Goal: Task Accomplishment & Management: Use online tool/utility

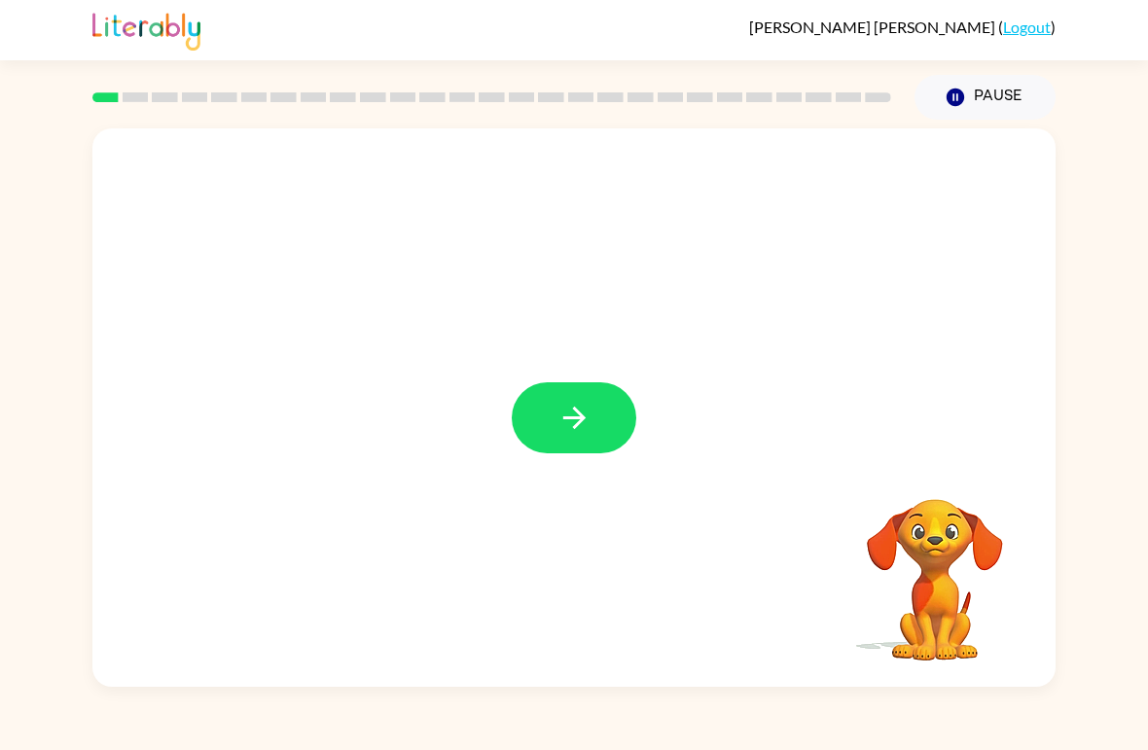
click at [578, 431] on icon "button" at bounding box center [575, 418] width 34 height 34
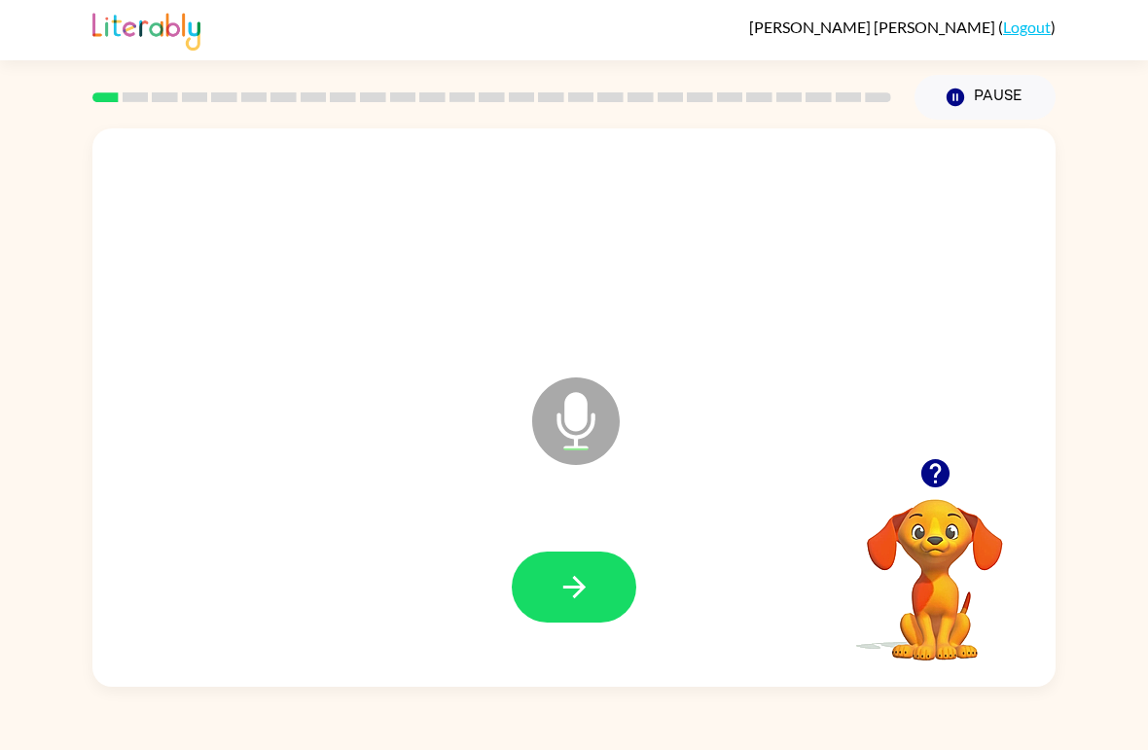
click at [582, 571] on icon "button" at bounding box center [575, 587] width 34 height 34
click at [573, 585] on icon "button" at bounding box center [575, 587] width 34 height 34
click at [582, 581] on icon "button" at bounding box center [575, 587] width 34 height 34
click at [584, 581] on icon "button" at bounding box center [575, 587] width 34 height 34
click at [588, 573] on icon "button" at bounding box center [575, 587] width 34 height 34
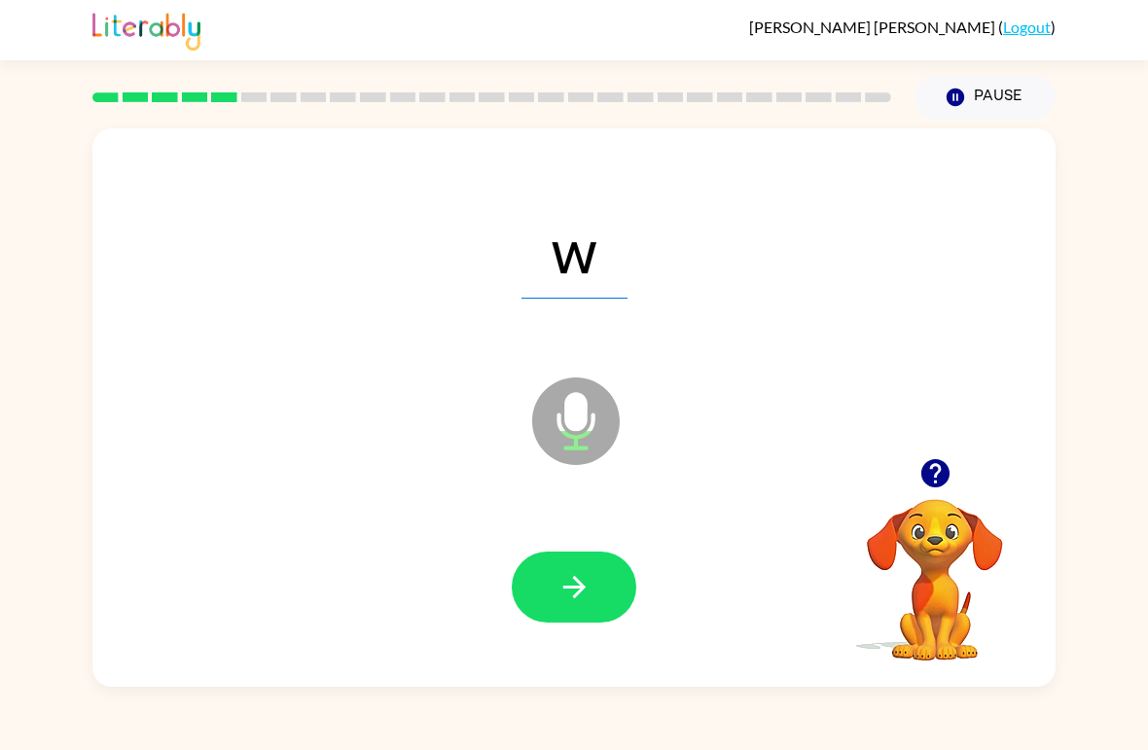
click at [585, 580] on icon "button" at bounding box center [575, 587] width 34 height 34
click at [584, 579] on icon "button" at bounding box center [575, 587] width 34 height 34
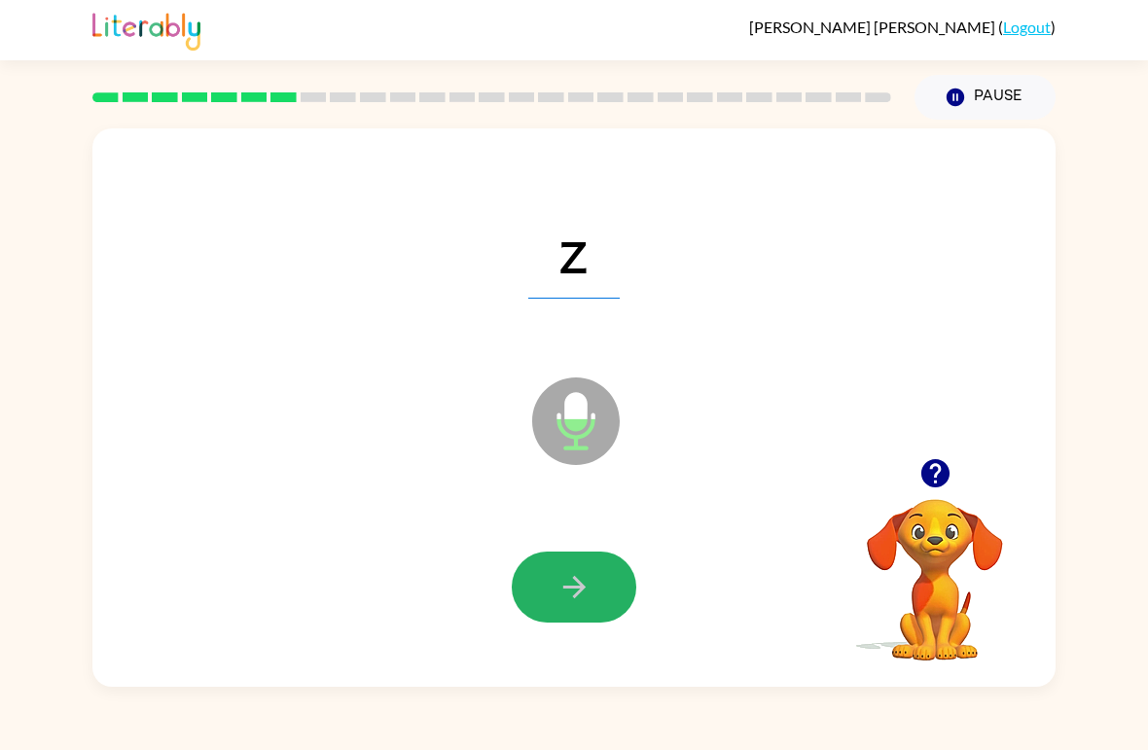
click at [586, 572] on icon "button" at bounding box center [575, 587] width 34 height 34
click at [577, 584] on icon "button" at bounding box center [575, 587] width 34 height 34
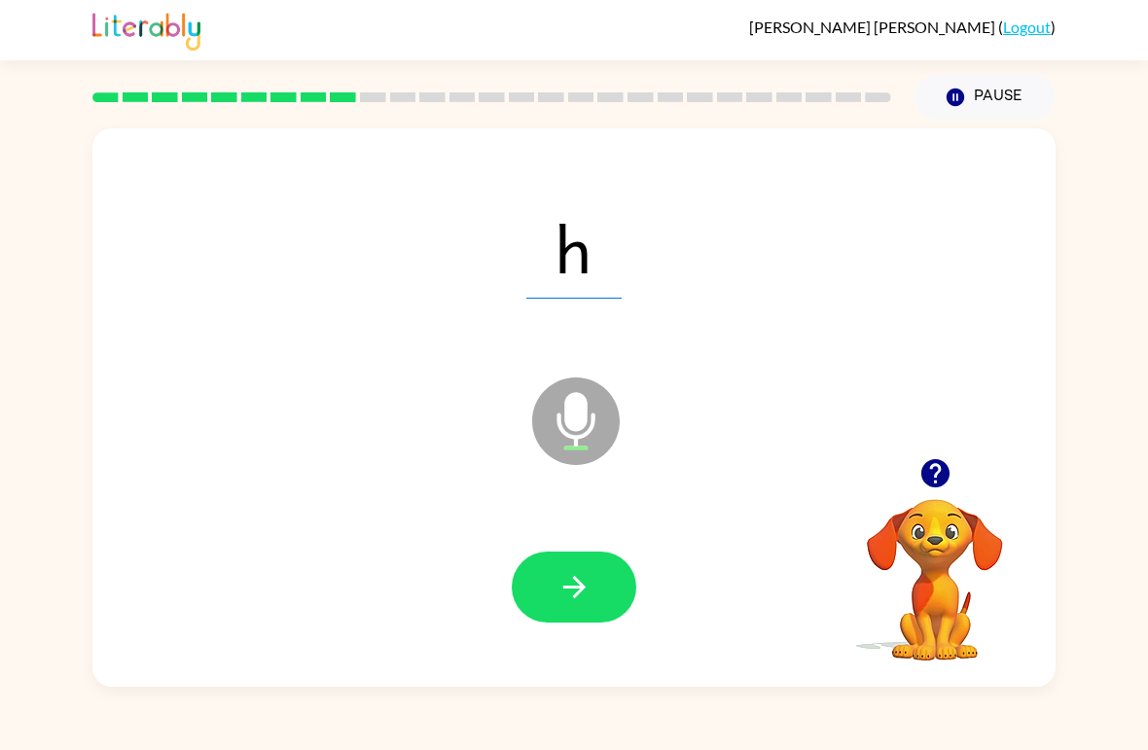
click at [579, 581] on icon "button" at bounding box center [575, 587] width 34 height 34
click at [582, 586] on icon "button" at bounding box center [573, 587] width 22 height 22
click at [580, 578] on icon "button" at bounding box center [575, 587] width 34 height 34
click at [585, 573] on icon "button" at bounding box center [575, 587] width 34 height 34
click at [586, 577] on icon "button" at bounding box center [575, 587] width 34 height 34
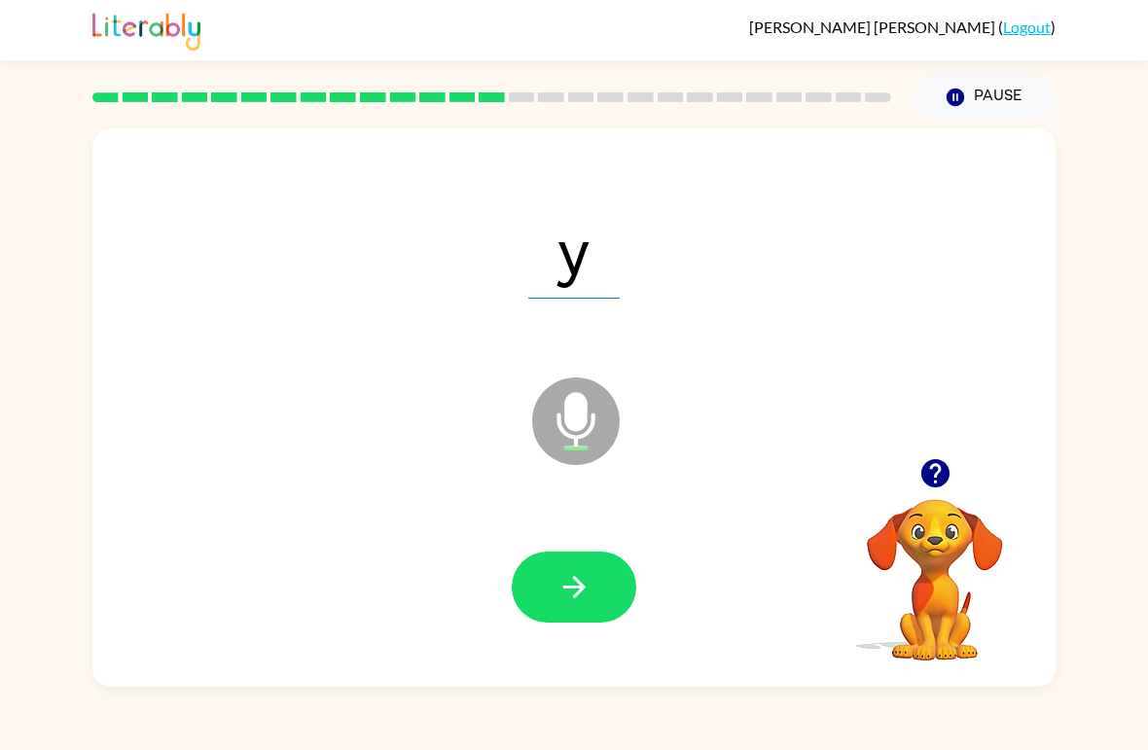
click at [582, 581] on icon "button" at bounding box center [575, 587] width 34 height 34
click at [583, 576] on icon "button" at bounding box center [575, 587] width 34 height 34
click at [581, 579] on icon "button" at bounding box center [575, 587] width 34 height 34
click at [577, 583] on icon "button" at bounding box center [573, 587] width 22 height 22
click at [574, 580] on icon "button" at bounding box center [573, 587] width 22 height 22
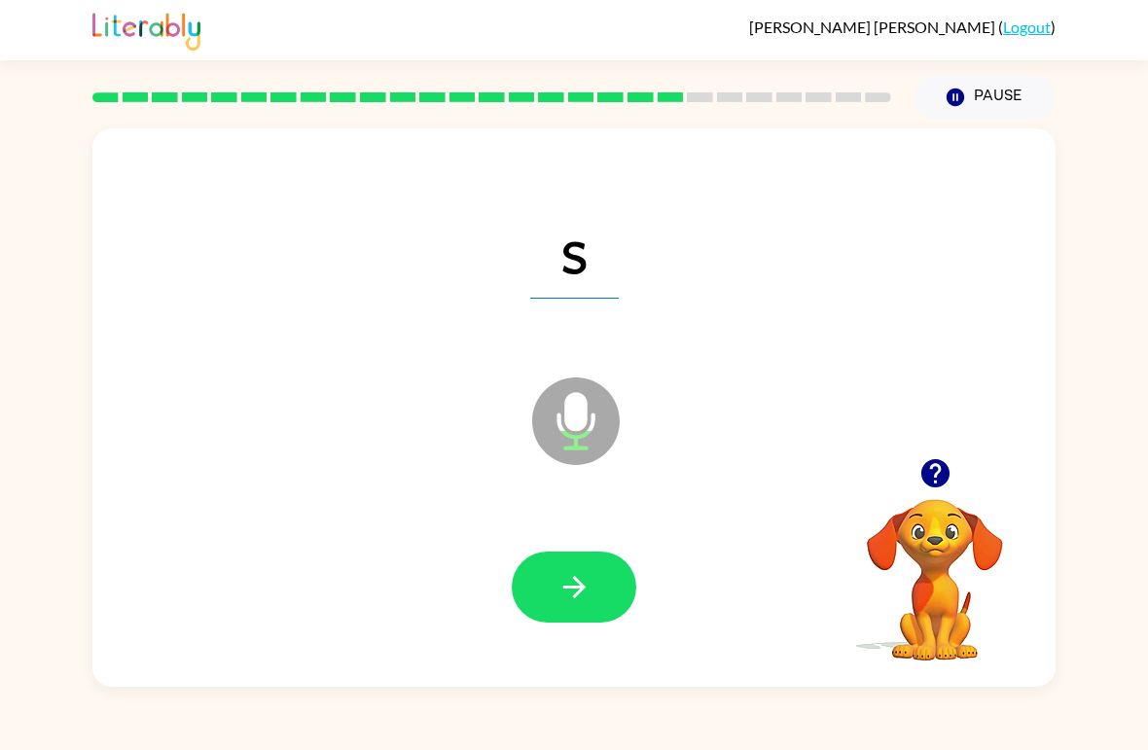
click at [580, 579] on icon "button" at bounding box center [575, 587] width 34 height 34
click at [581, 574] on icon "button" at bounding box center [575, 587] width 34 height 34
click at [582, 569] on button "button" at bounding box center [574, 587] width 125 height 71
click at [577, 579] on icon "button" at bounding box center [575, 587] width 34 height 34
click at [569, 584] on icon "button" at bounding box center [575, 587] width 34 height 34
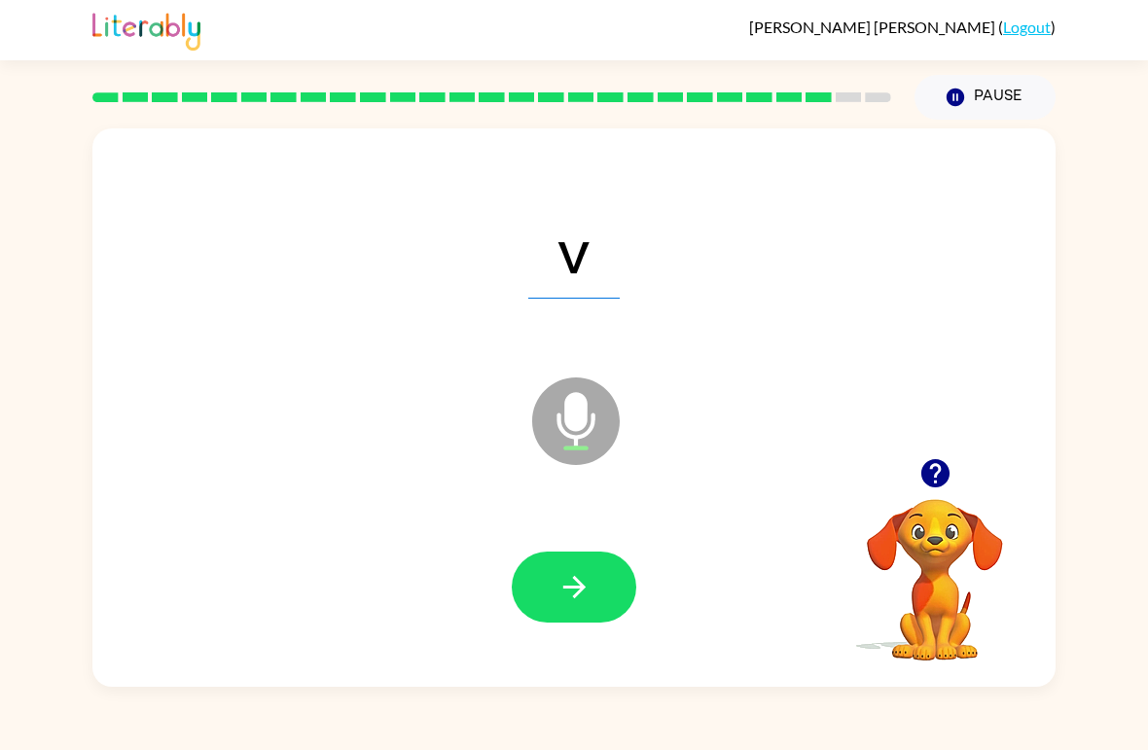
click at [565, 582] on icon "button" at bounding box center [575, 587] width 34 height 34
click at [561, 579] on icon "button" at bounding box center [575, 587] width 34 height 34
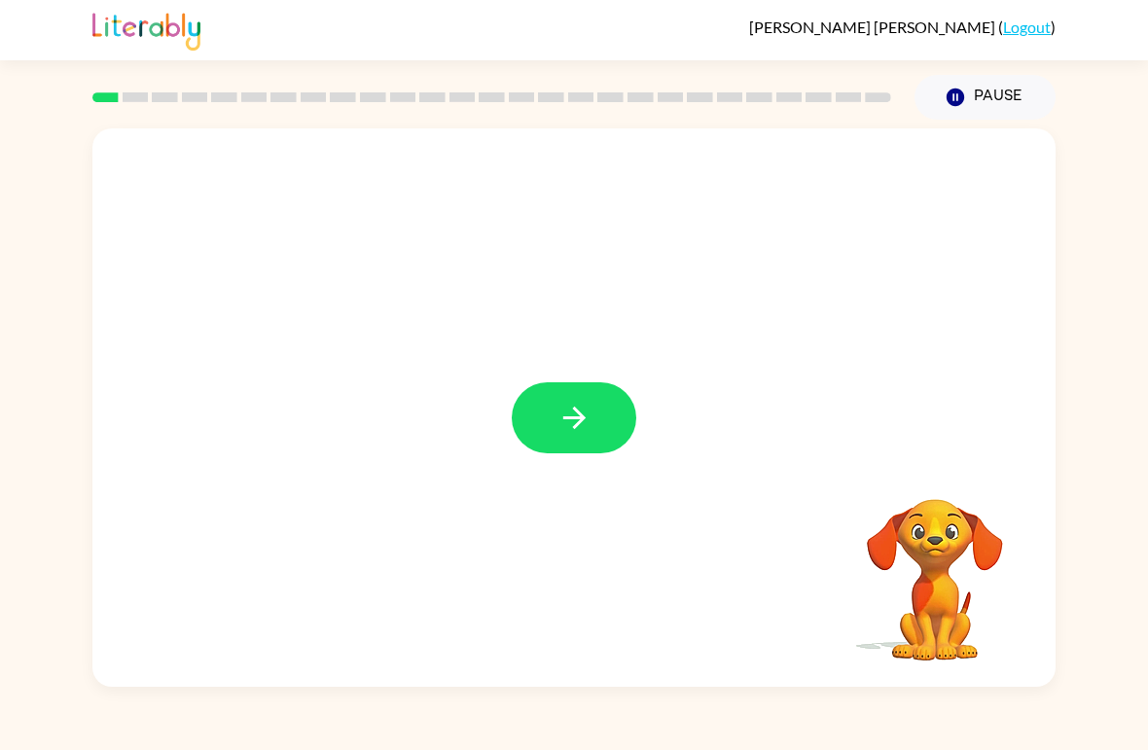
click at [569, 407] on icon "button" at bounding box center [575, 418] width 34 height 34
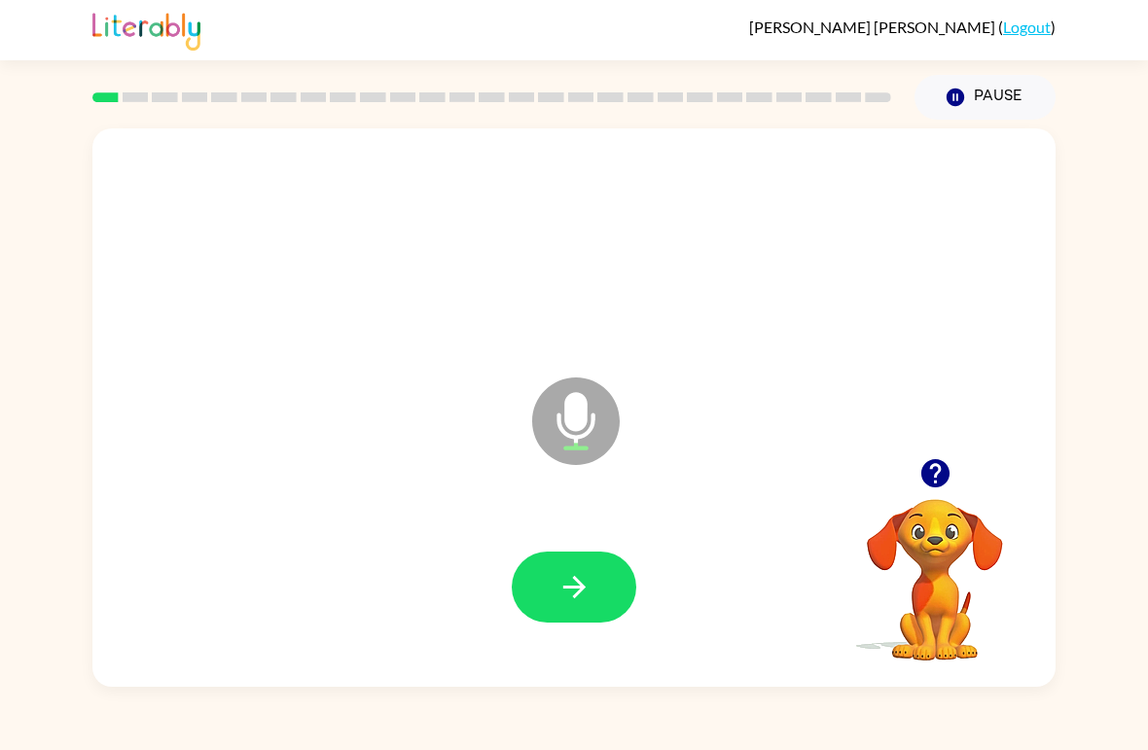
click at [570, 600] on icon "button" at bounding box center [575, 587] width 34 height 34
click at [546, 585] on button "button" at bounding box center [574, 587] width 125 height 71
click at [577, 575] on icon "button" at bounding box center [575, 587] width 34 height 34
click at [579, 586] on icon "button" at bounding box center [575, 587] width 34 height 34
click at [576, 583] on icon "button" at bounding box center [575, 587] width 34 height 34
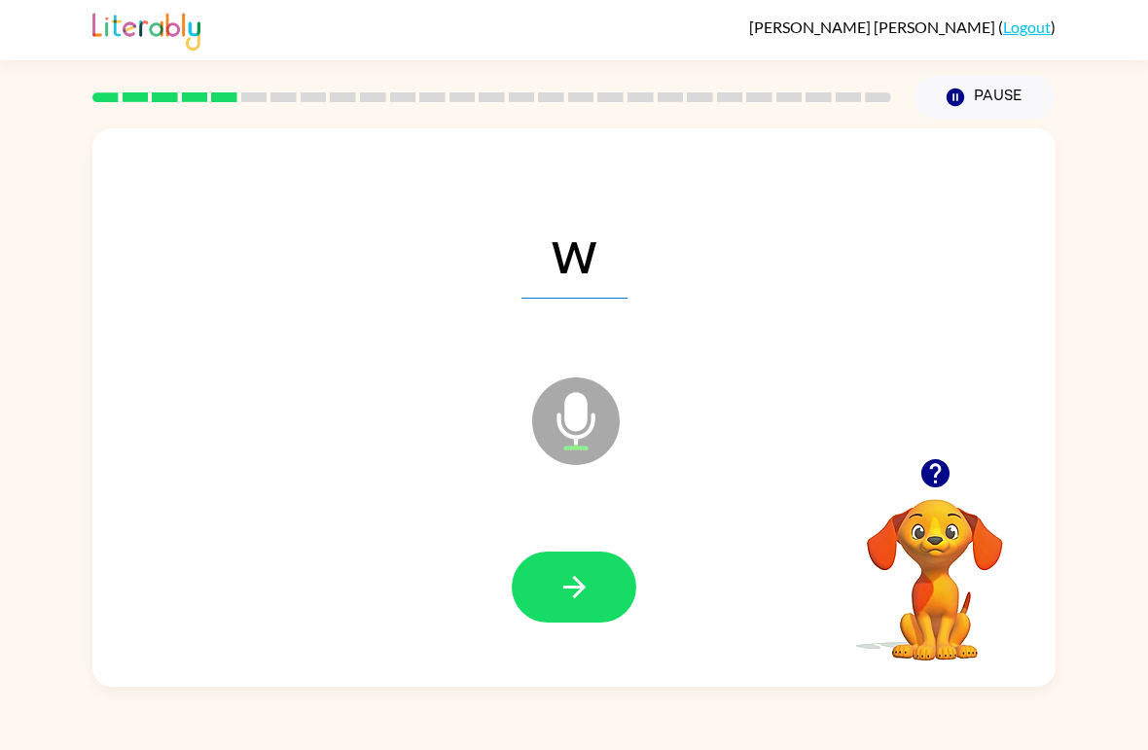
click at [579, 594] on icon "button" at bounding box center [573, 587] width 22 height 22
click at [589, 584] on icon "button" at bounding box center [575, 587] width 34 height 34
click at [592, 578] on button "button" at bounding box center [574, 587] width 125 height 71
click at [592, 588] on button "button" at bounding box center [574, 587] width 125 height 71
click at [587, 575] on icon "button" at bounding box center [575, 587] width 34 height 34
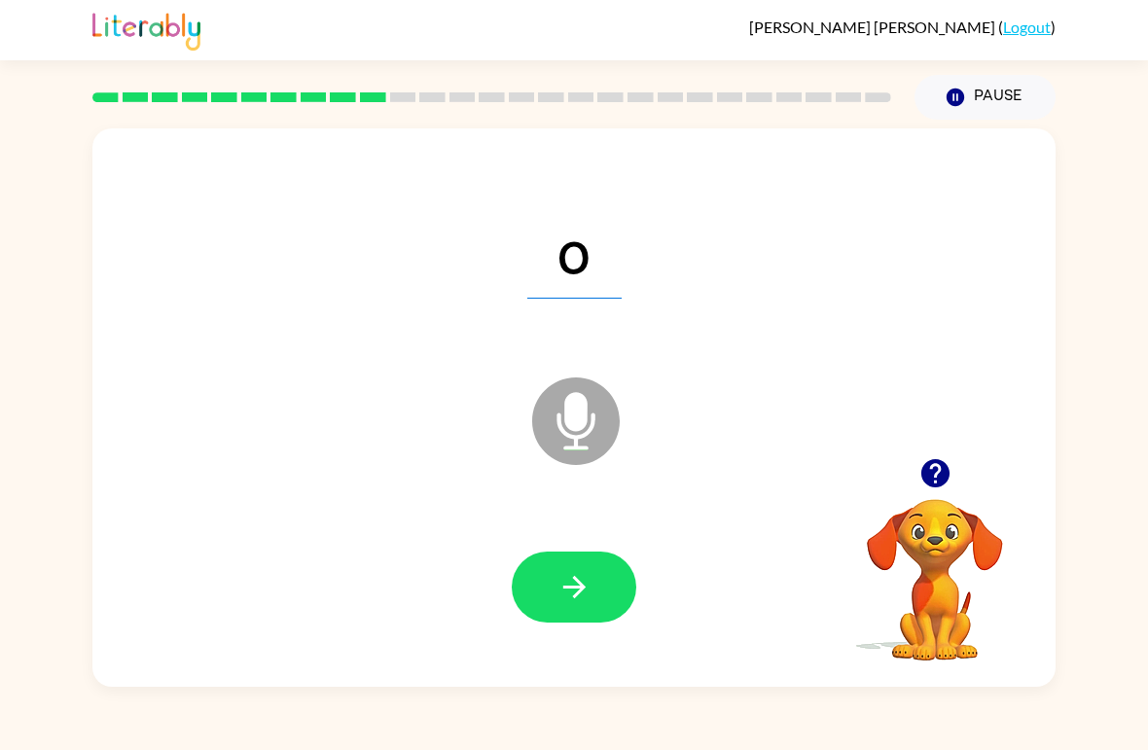
click at [586, 572] on icon "button" at bounding box center [575, 587] width 34 height 34
click at [584, 583] on icon "button" at bounding box center [575, 587] width 34 height 34
click at [590, 574] on icon "button" at bounding box center [575, 587] width 34 height 34
click at [581, 576] on icon "button" at bounding box center [575, 587] width 34 height 34
click at [586, 586] on icon "button" at bounding box center [575, 587] width 34 height 34
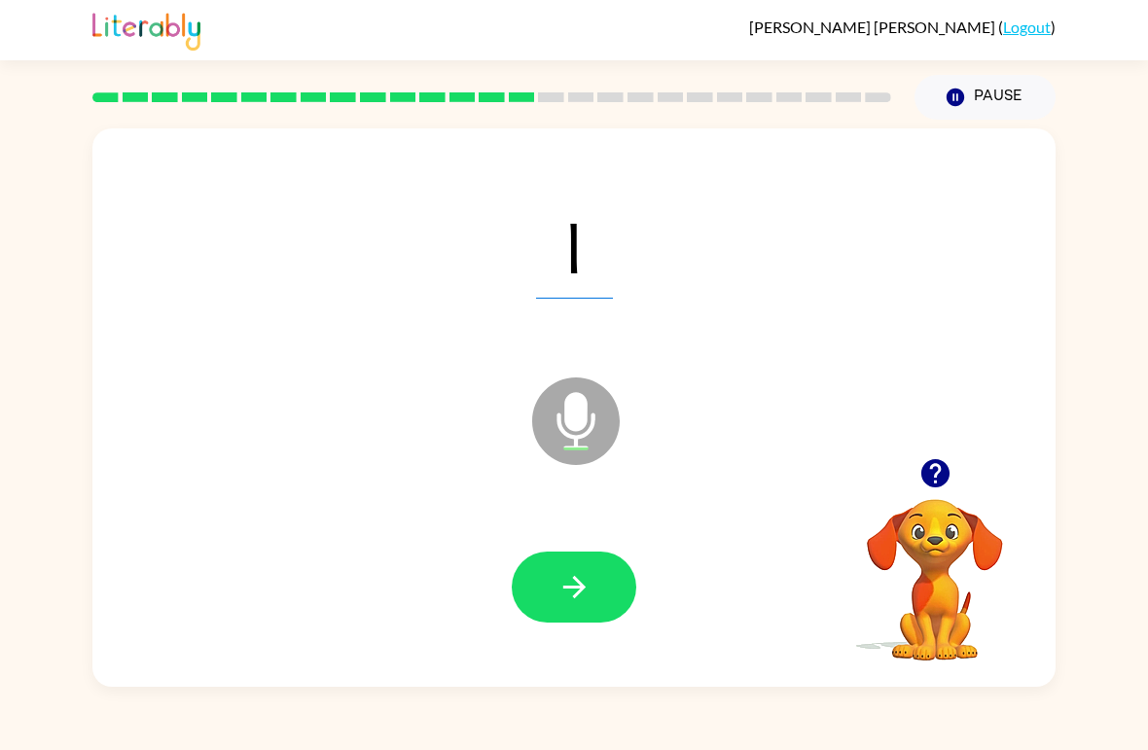
click at [594, 583] on button "button" at bounding box center [574, 587] width 125 height 71
click at [584, 582] on icon "button" at bounding box center [575, 587] width 34 height 34
click at [589, 577] on icon "button" at bounding box center [575, 587] width 34 height 34
click at [595, 594] on button "button" at bounding box center [574, 587] width 125 height 71
click at [596, 584] on button "button" at bounding box center [574, 587] width 125 height 71
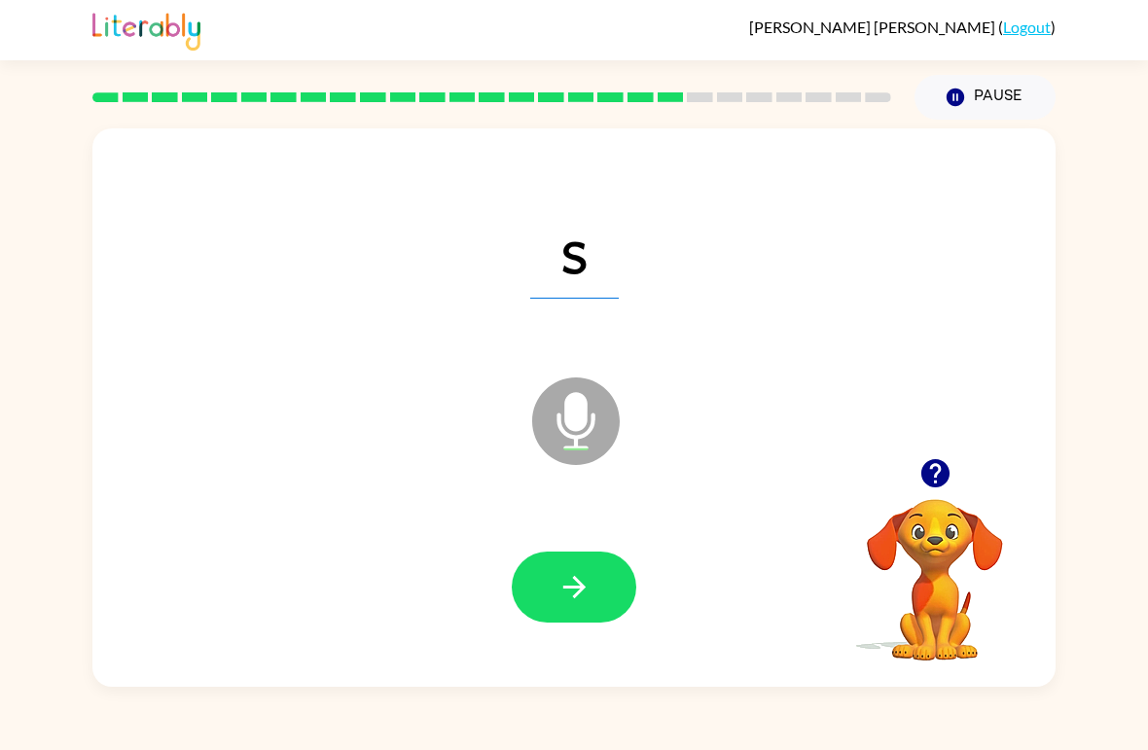
click at [592, 589] on button "button" at bounding box center [574, 587] width 125 height 71
click at [591, 581] on icon "button" at bounding box center [575, 587] width 34 height 34
click at [583, 588] on icon "button" at bounding box center [573, 587] width 22 height 22
click at [588, 591] on icon "button" at bounding box center [575, 587] width 34 height 34
click at [590, 581] on icon "button" at bounding box center [575, 587] width 34 height 34
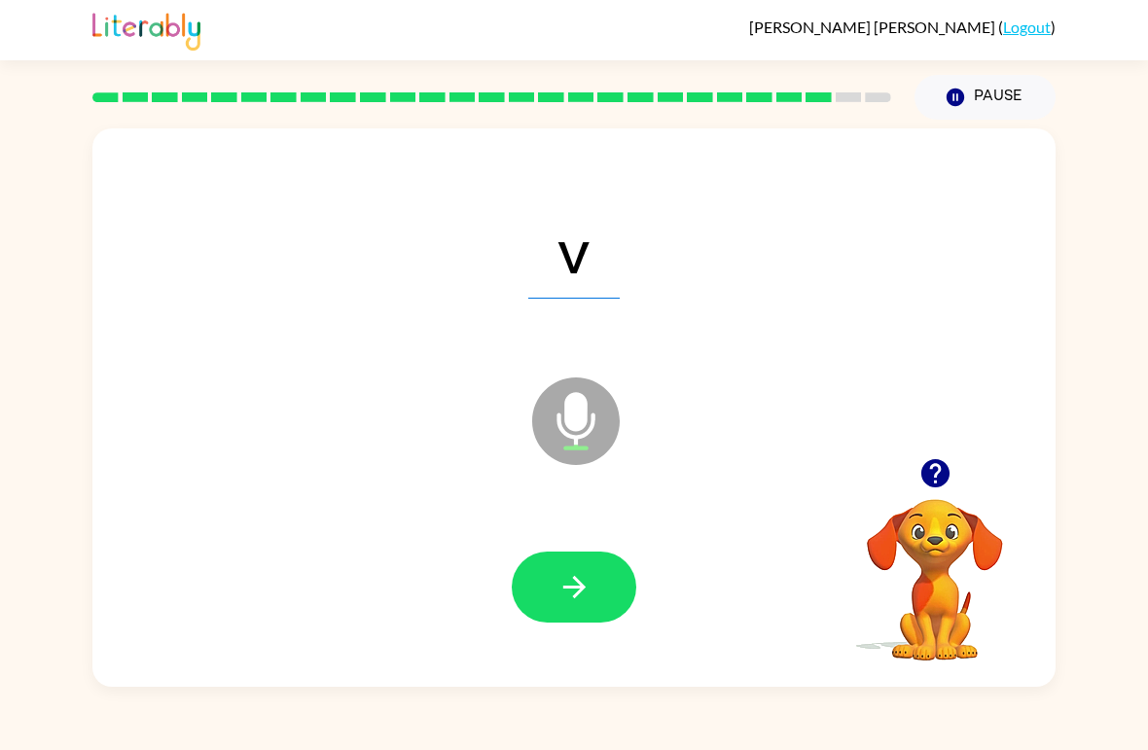
click at [589, 577] on icon "button" at bounding box center [575, 587] width 34 height 34
click at [592, 584] on button "button" at bounding box center [574, 587] width 125 height 71
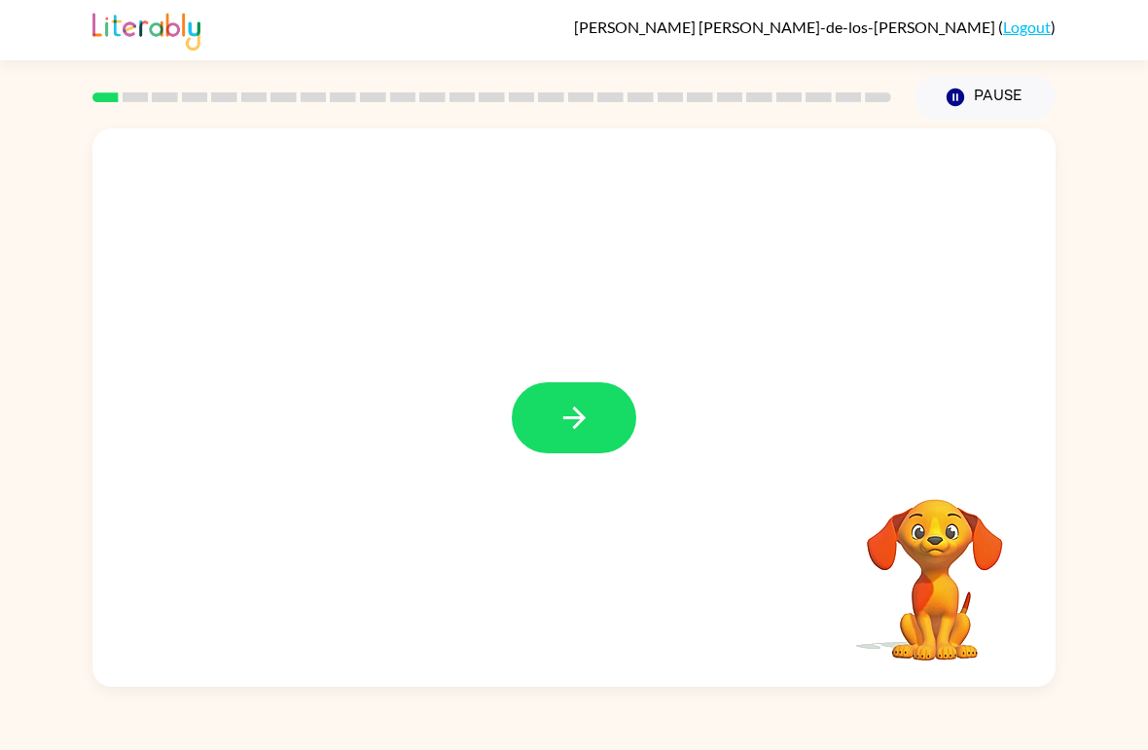
click at [584, 416] on icon "button" at bounding box center [573, 418] width 22 height 22
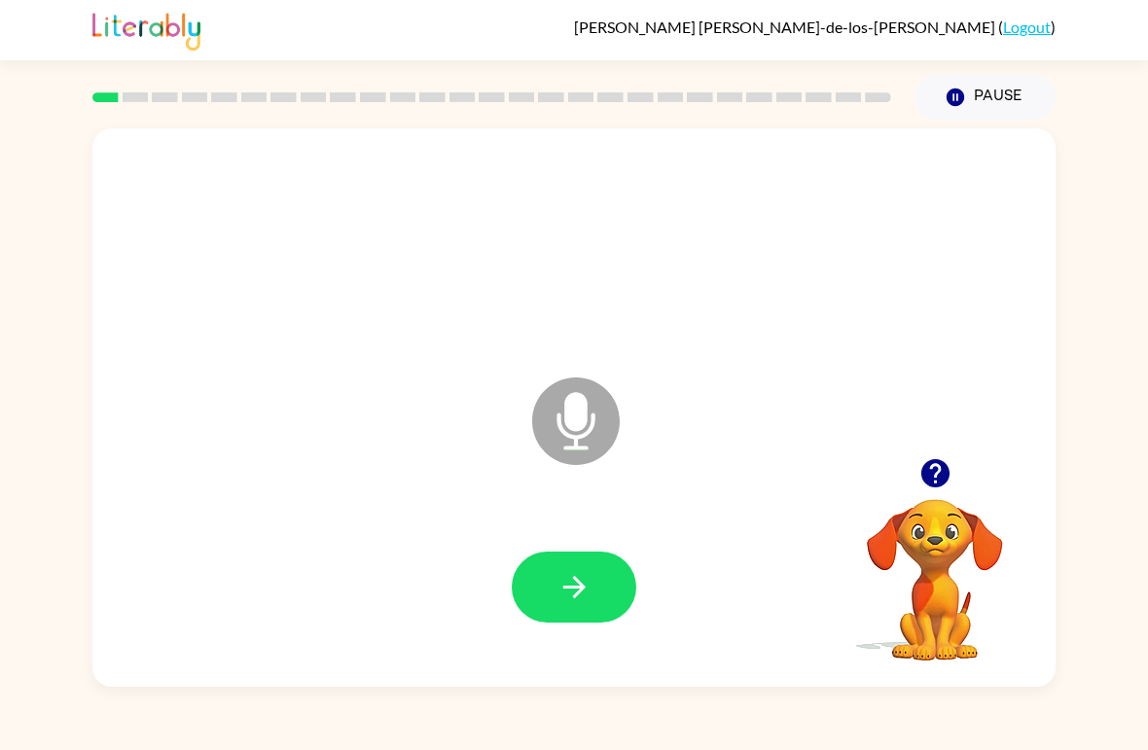
click at [576, 584] on icon "button" at bounding box center [575, 587] width 34 height 34
click at [609, 579] on button "button" at bounding box center [574, 587] width 125 height 71
click at [586, 563] on button "button" at bounding box center [574, 587] width 125 height 71
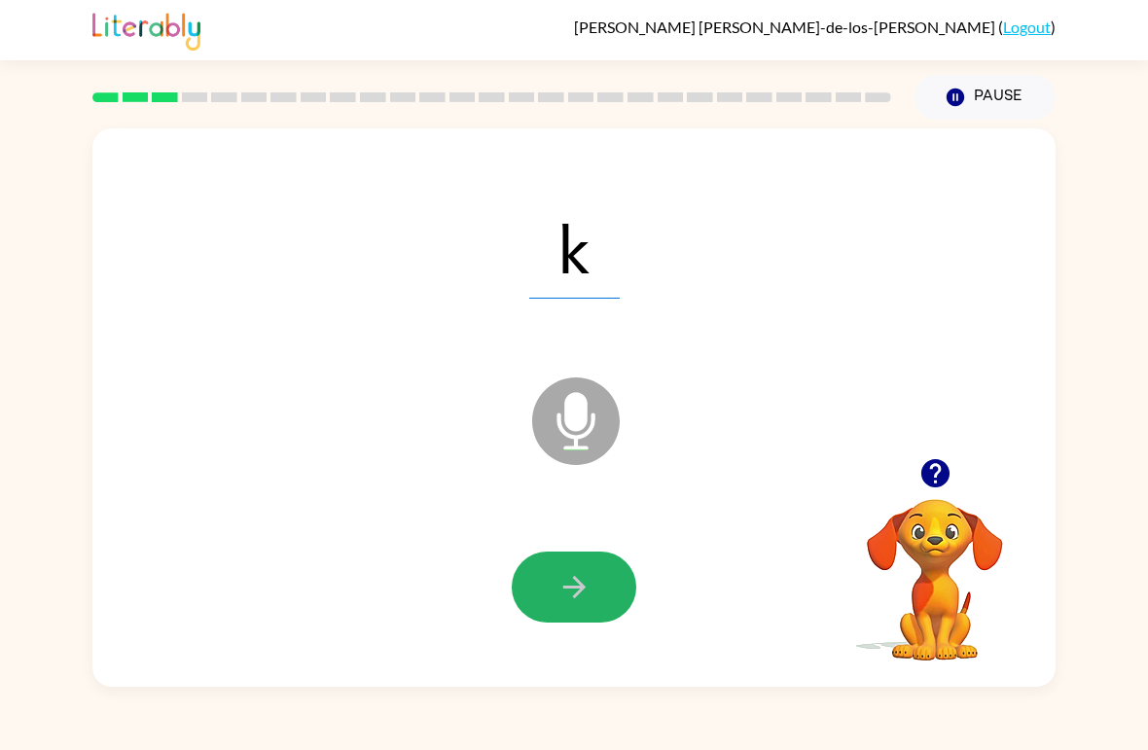
click at [570, 596] on icon "button" at bounding box center [575, 587] width 34 height 34
click at [576, 587] on icon "button" at bounding box center [575, 587] width 34 height 34
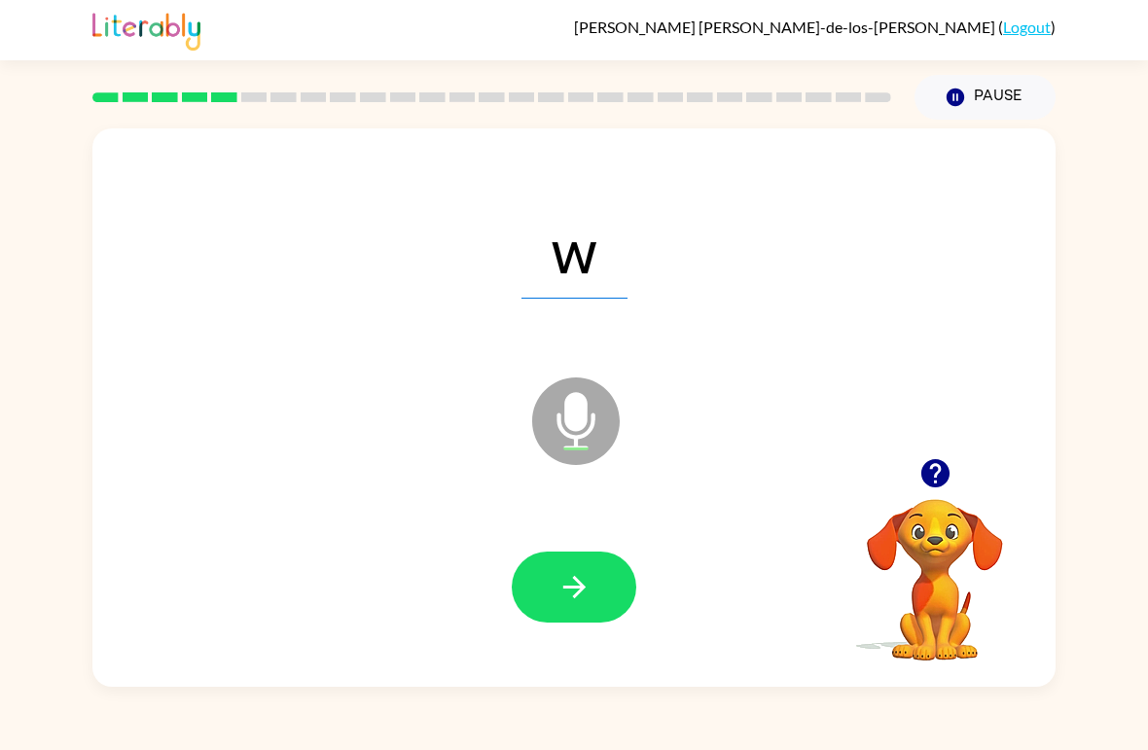
click at [577, 586] on icon "button" at bounding box center [575, 587] width 34 height 34
click at [584, 580] on icon "button" at bounding box center [575, 587] width 34 height 34
click at [584, 574] on icon "button" at bounding box center [575, 587] width 34 height 34
click at [583, 584] on icon "button" at bounding box center [575, 587] width 34 height 34
click at [596, 580] on button "button" at bounding box center [574, 587] width 125 height 71
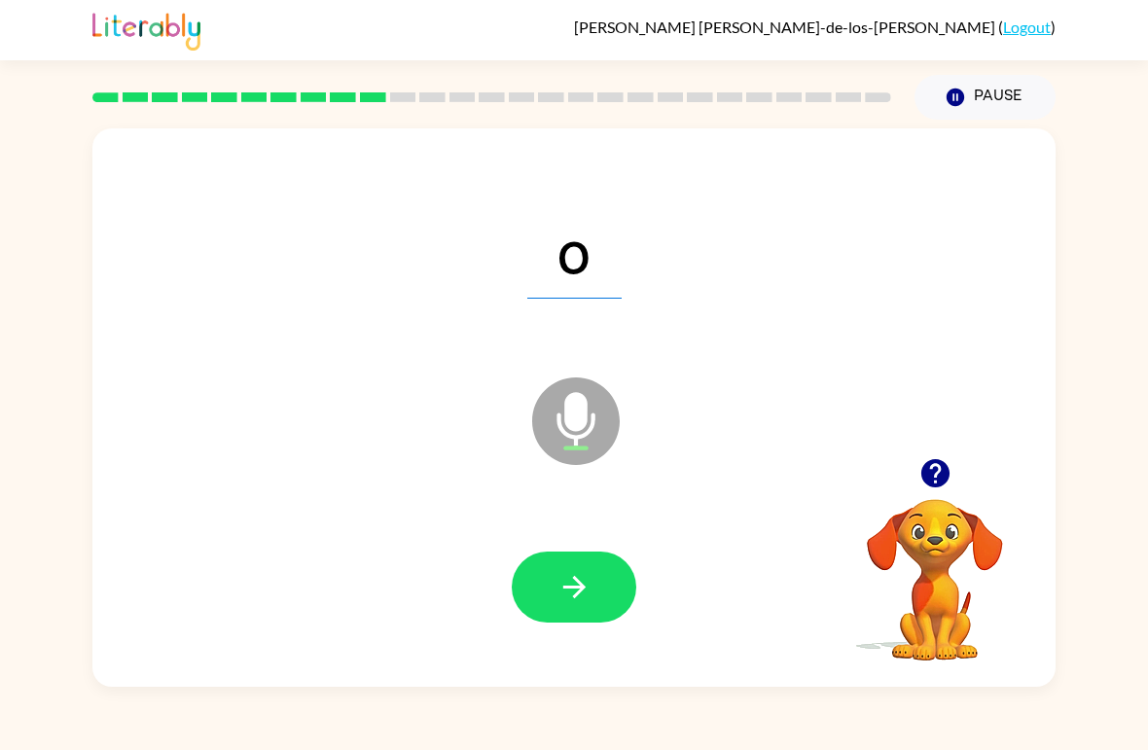
click at [597, 576] on button "button" at bounding box center [574, 587] width 125 height 71
click at [594, 581] on button "button" at bounding box center [574, 587] width 125 height 71
click at [595, 578] on button "button" at bounding box center [574, 587] width 125 height 71
click at [595, 580] on button "button" at bounding box center [574, 587] width 125 height 71
click at [595, 581] on button "button" at bounding box center [574, 587] width 125 height 71
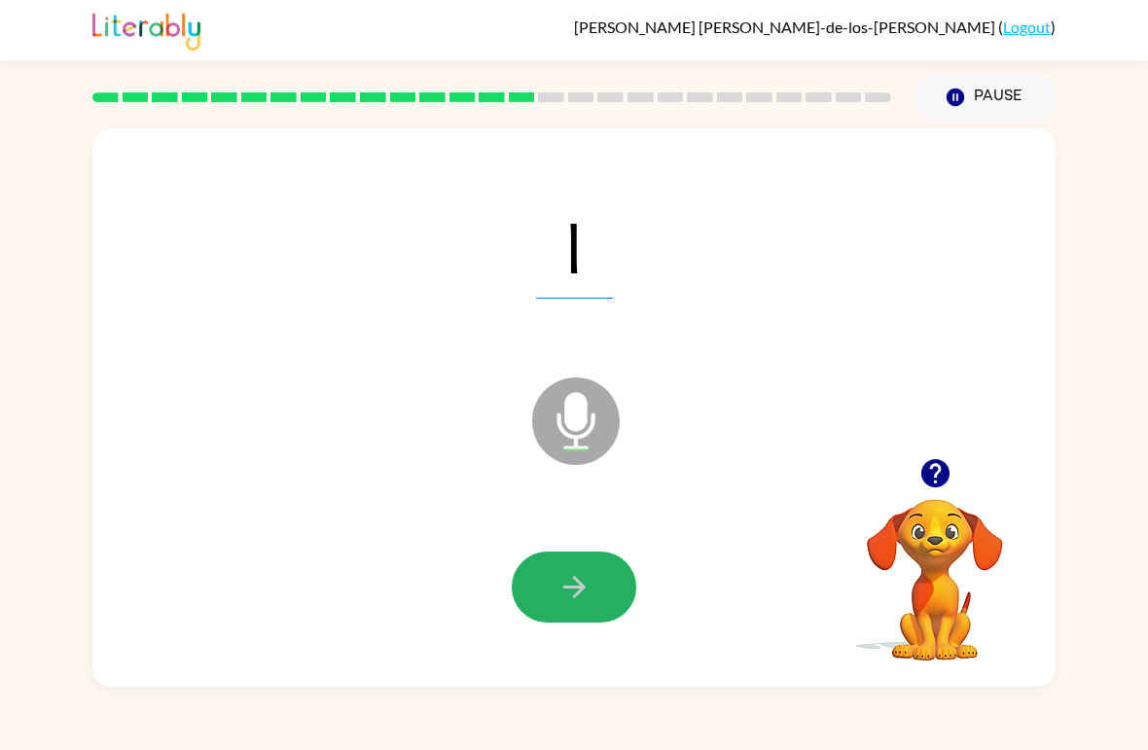
click at [593, 581] on button "button" at bounding box center [574, 587] width 125 height 71
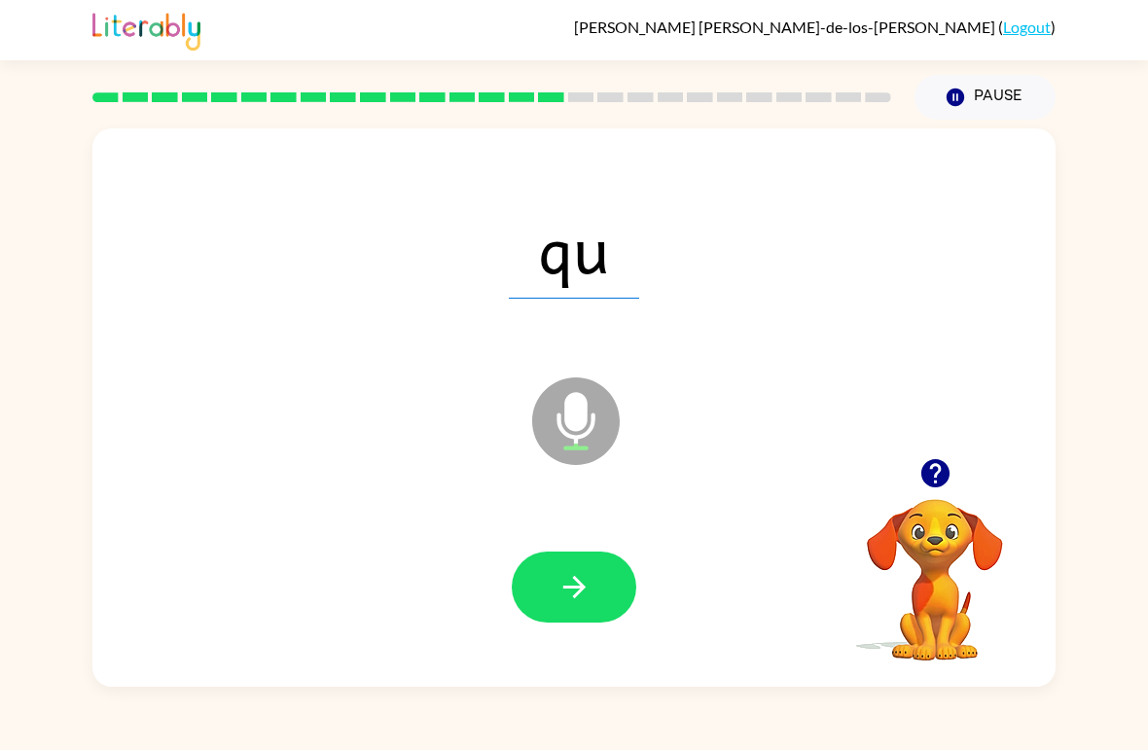
click at [596, 574] on button "button" at bounding box center [574, 587] width 125 height 71
click at [592, 579] on button "button" at bounding box center [574, 587] width 125 height 71
click at [863, 721] on div "Dante Salinas-de-los-Santos ( Logout ) Pause Pause d Microphone The Microphone …" at bounding box center [574, 375] width 1148 height 750
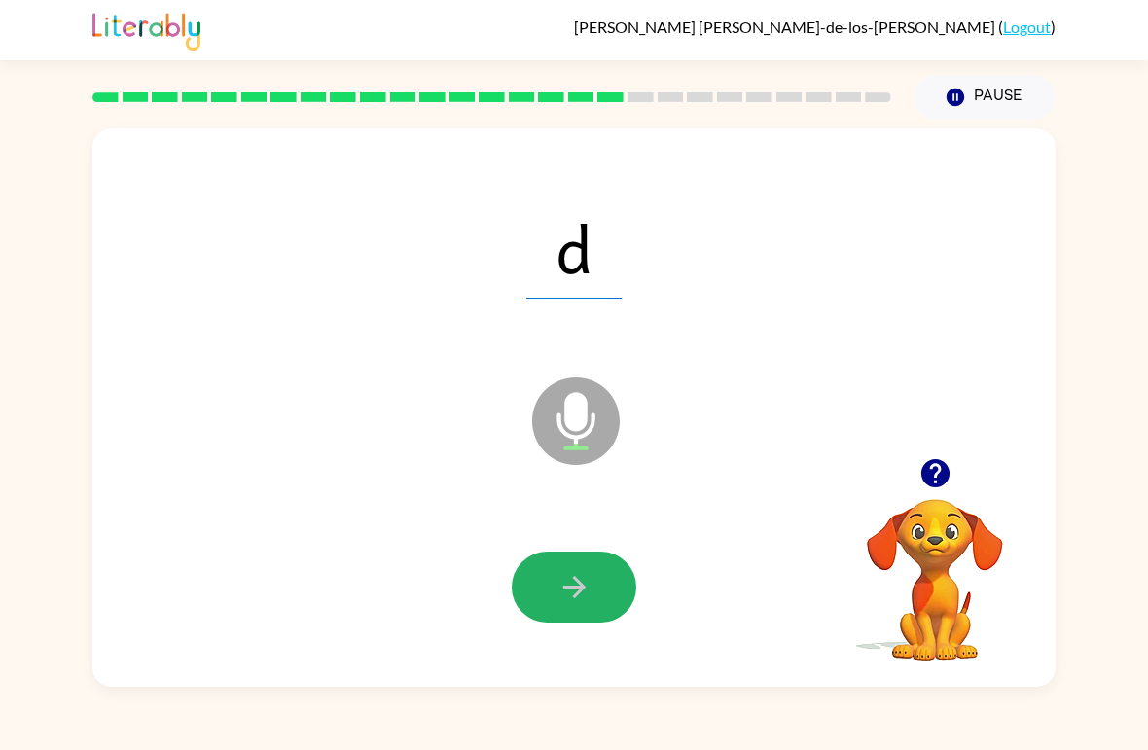
click at [850, 723] on div "Dante Salinas-de-los-Santos ( Logout ) Pause Pause d Microphone The Microphone …" at bounding box center [574, 375] width 1148 height 750
click at [536, 577] on button "button" at bounding box center [574, 587] width 125 height 71
click at [562, 574] on icon "button" at bounding box center [575, 587] width 34 height 34
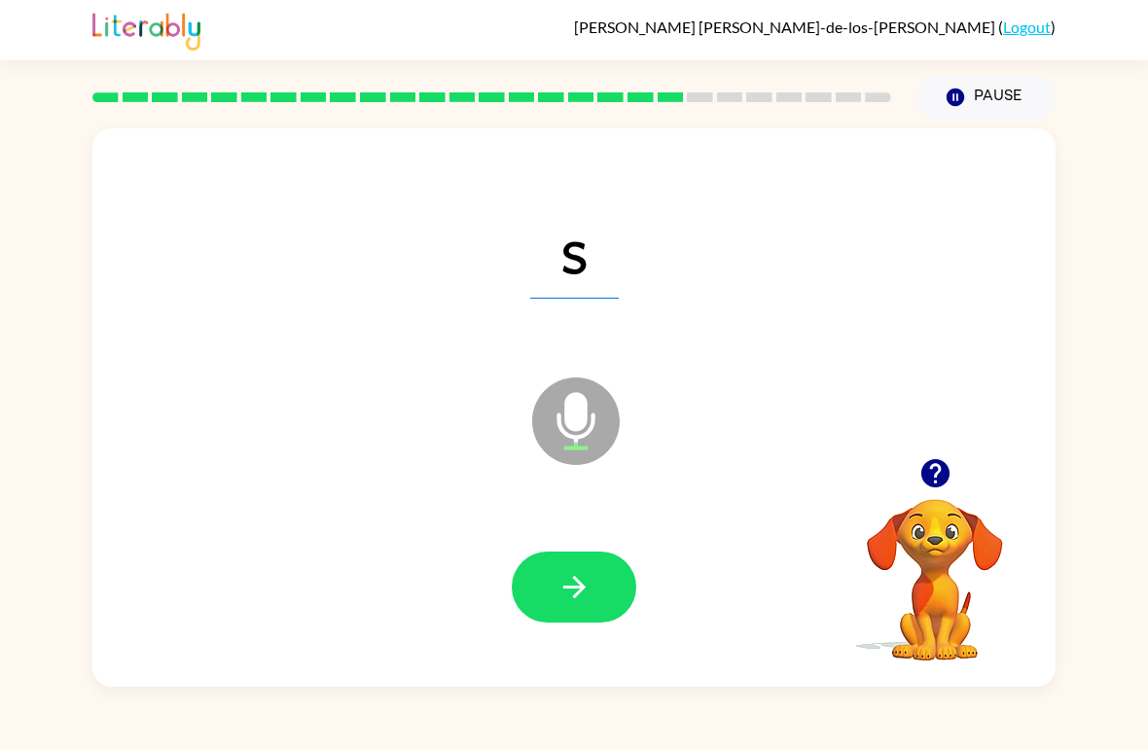
click at [560, 586] on icon "button" at bounding box center [575, 587] width 34 height 34
click at [572, 571] on icon "button" at bounding box center [575, 587] width 34 height 34
click at [564, 593] on icon "button" at bounding box center [575, 587] width 34 height 34
click at [567, 589] on icon "button" at bounding box center [573, 587] width 22 height 22
click at [568, 562] on button "button" at bounding box center [574, 587] width 125 height 71
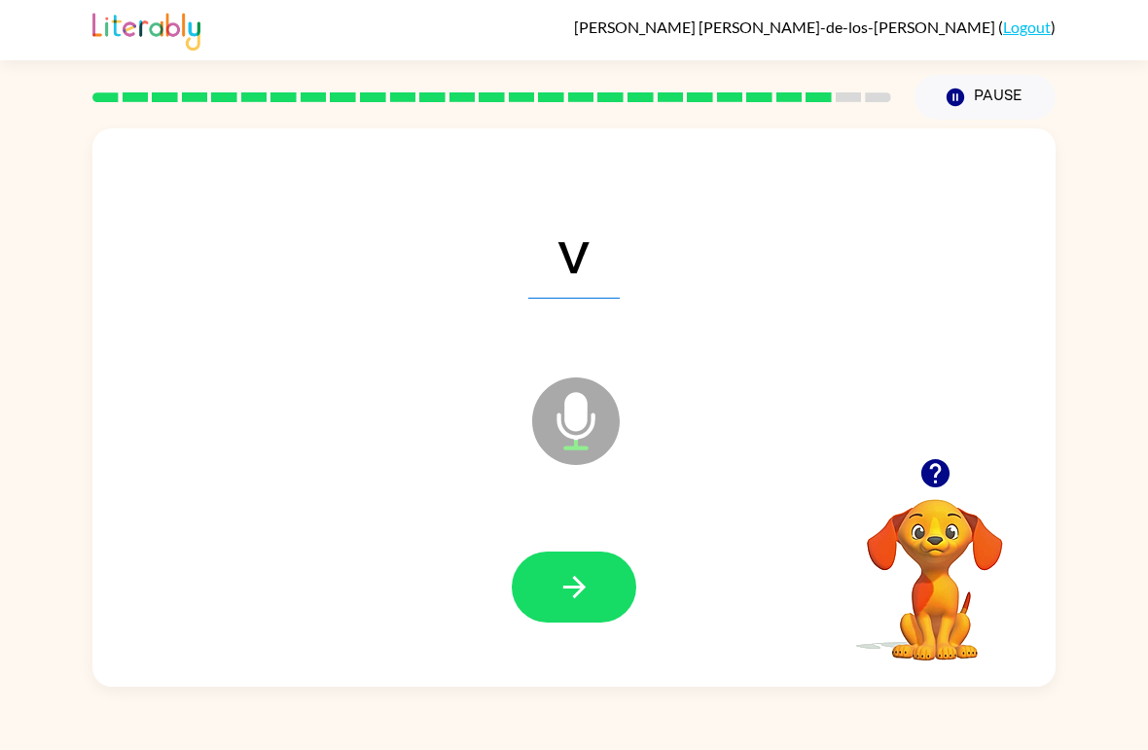
click at [564, 585] on icon "button" at bounding box center [575, 587] width 34 height 34
click at [569, 577] on icon "button" at bounding box center [575, 587] width 34 height 34
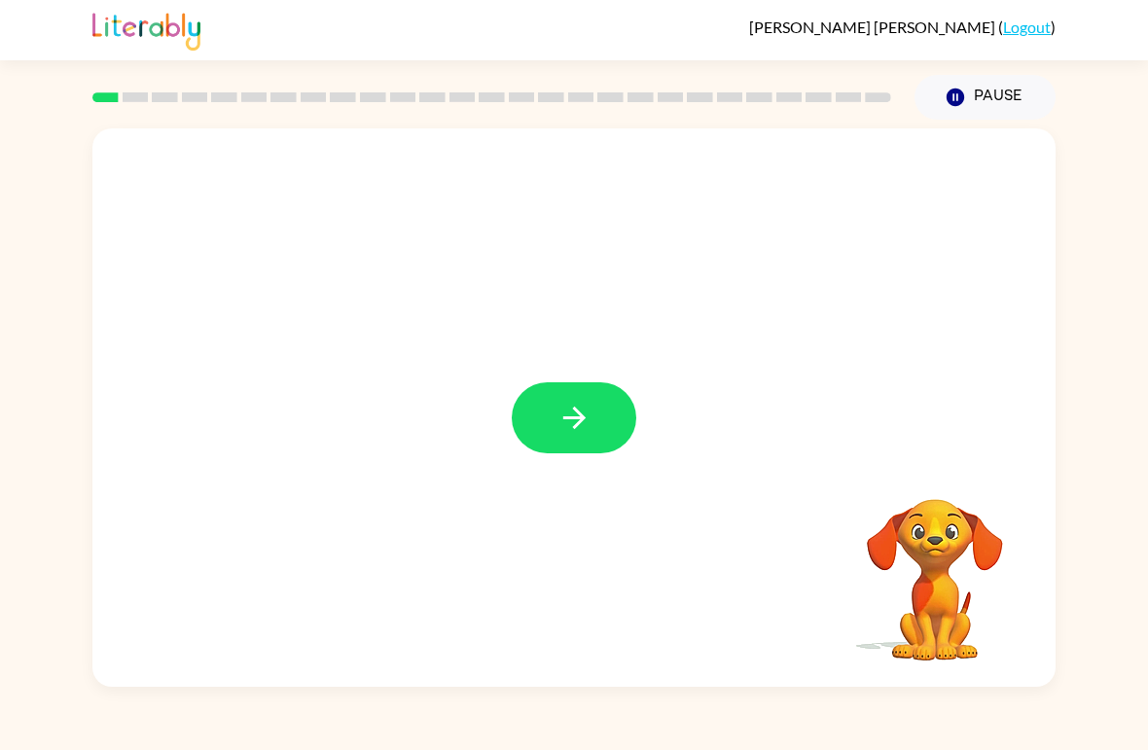
click at [590, 427] on icon "button" at bounding box center [575, 418] width 34 height 34
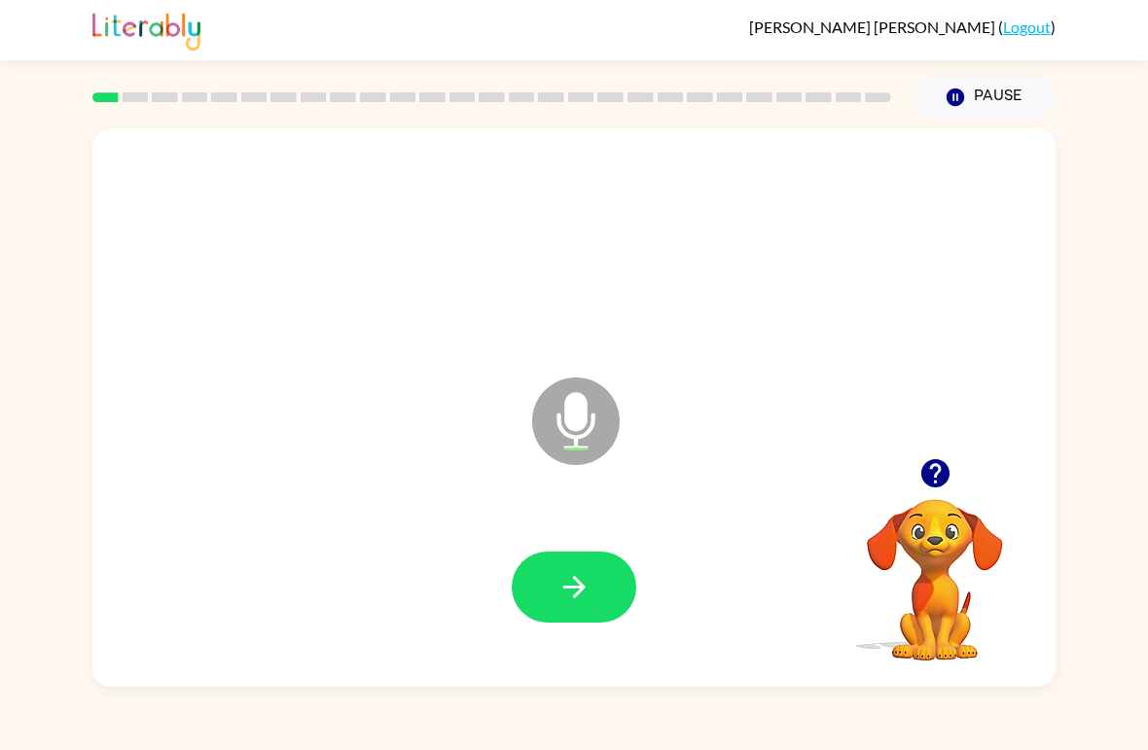
click at [566, 574] on icon "button" at bounding box center [575, 587] width 34 height 34
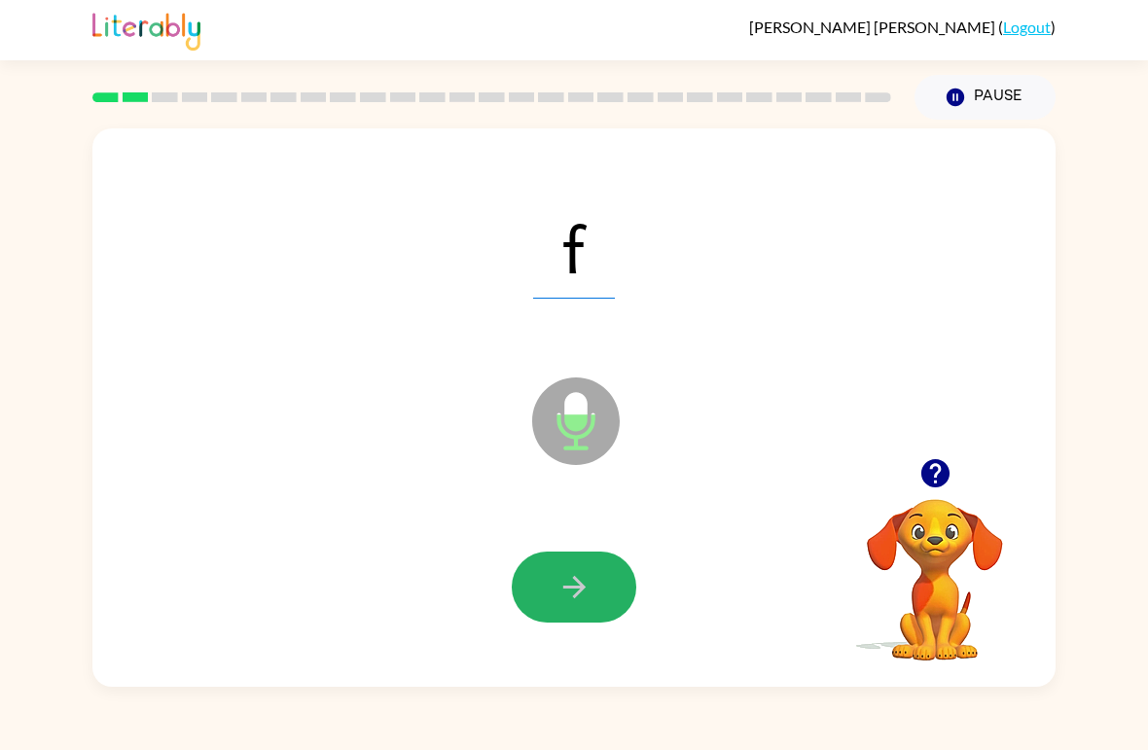
click at [582, 577] on icon "button" at bounding box center [575, 587] width 34 height 34
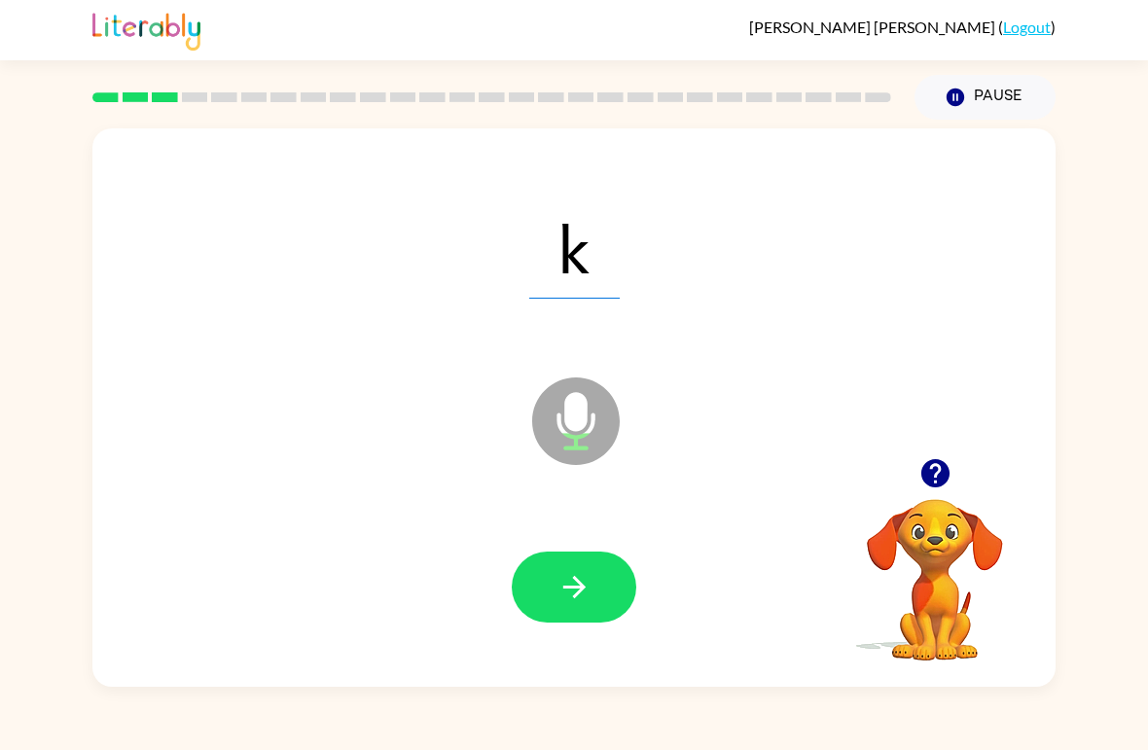
click at [565, 577] on icon "button" at bounding box center [575, 587] width 34 height 34
click at [571, 591] on icon "button" at bounding box center [575, 587] width 34 height 34
click at [573, 584] on icon "button" at bounding box center [575, 587] width 34 height 34
click at [570, 584] on icon "button" at bounding box center [575, 587] width 34 height 34
click at [581, 593] on icon "button" at bounding box center [573, 587] width 22 height 22
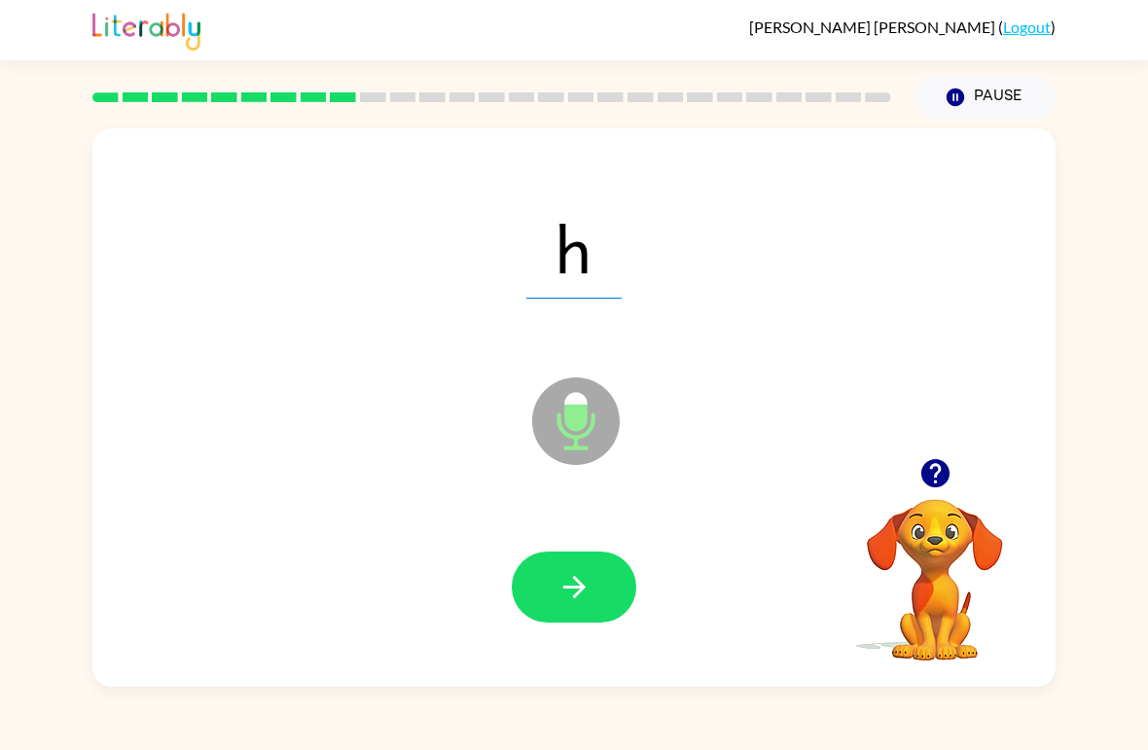
click at [579, 587] on icon "button" at bounding box center [575, 587] width 34 height 34
click at [573, 582] on icon "button" at bounding box center [575, 587] width 34 height 34
click at [577, 596] on icon "button" at bounding box center [573, 587] width 22 height 22
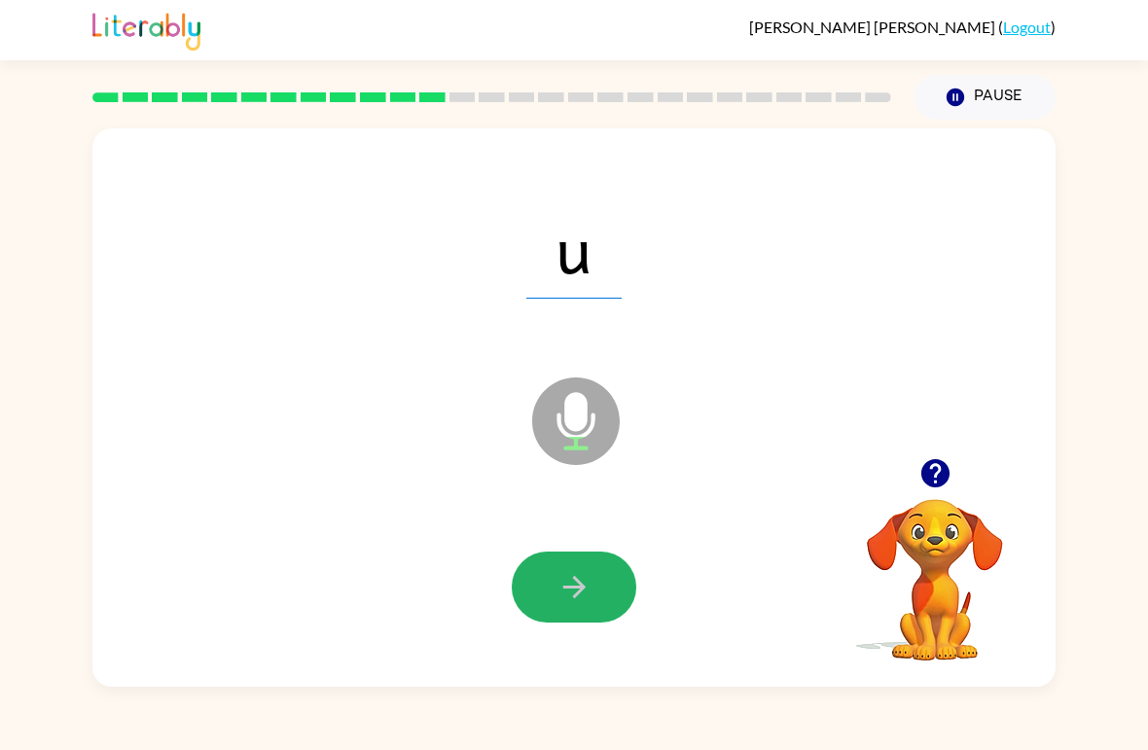
click at [579, 589] on icon "button" at bounding box center [573, 587] width 22 height 22
click at [581, 579] on icon "button" at bounding box center [575, 587] width 34 height 34
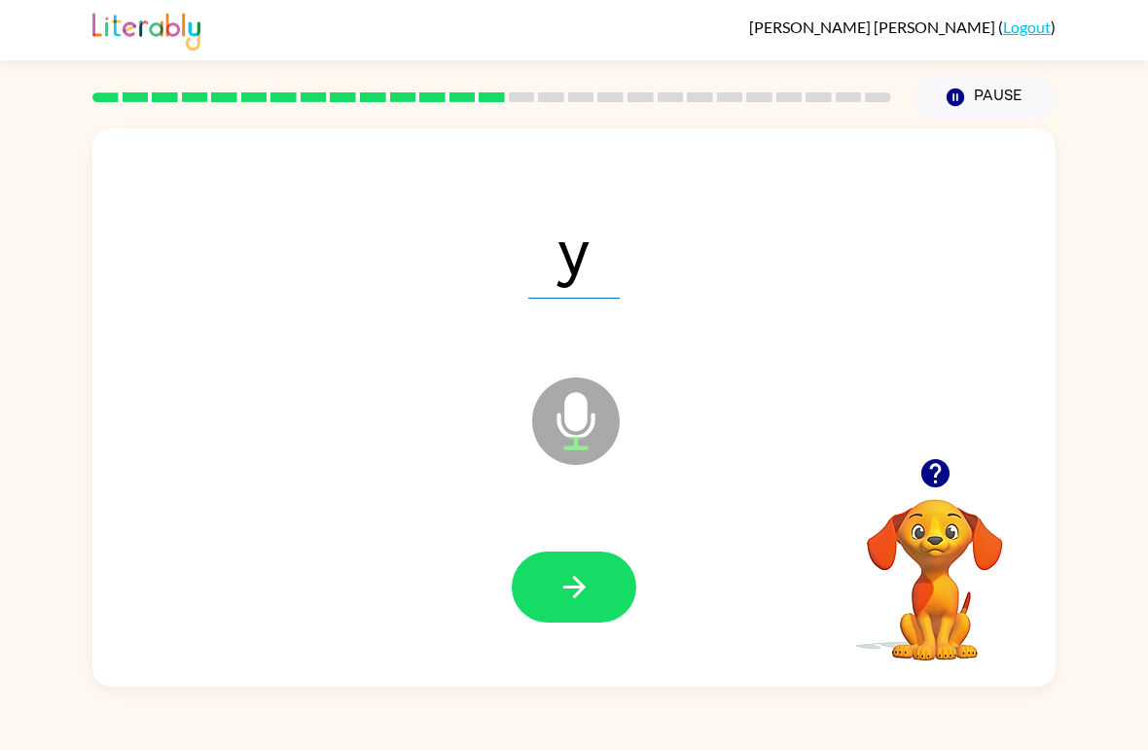
click at [576, 593] on icon "button" at bounding box center [575, 587] width 34 height 34
click at [571, 590] on icon "button" at bounding box center [573, 587] width 22 height 22
click at [566, 595] on icon "button" at bounding box center [575, 587] width 34 height 34
click at [589, 576] on icon "button" at bounding box center [575, 587] width 34 height 34
click at [579, 581] on icon "button" at bounding box center [575, 587] width 34 height 34
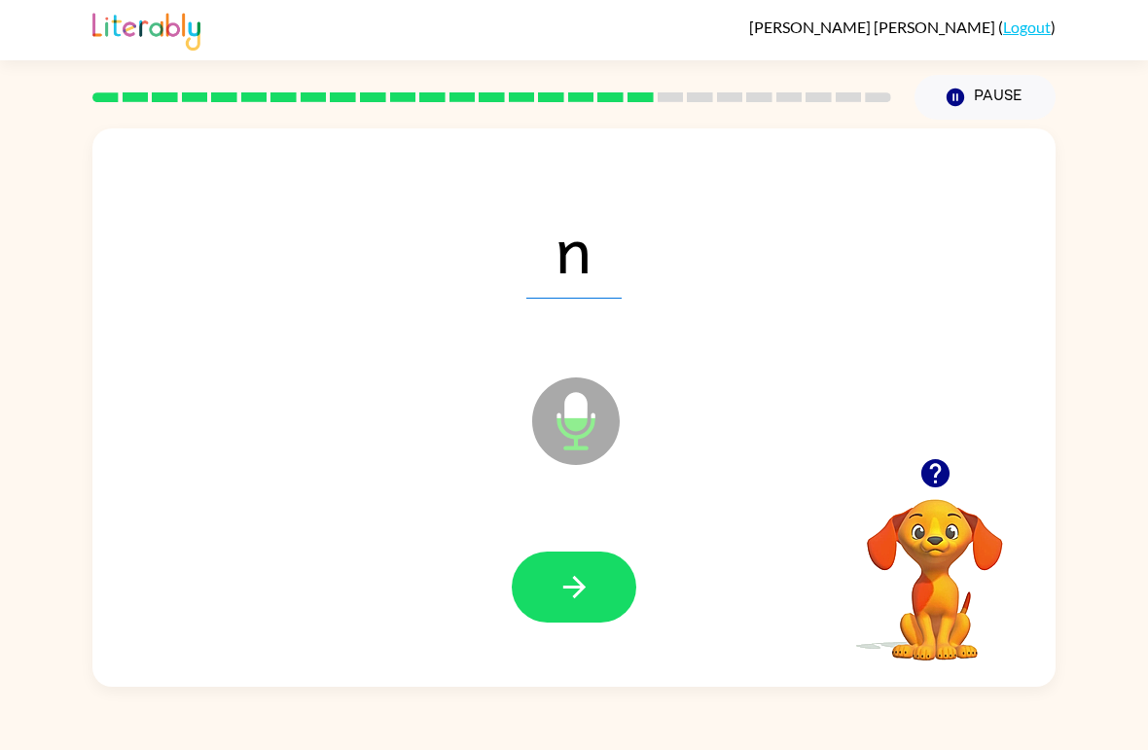
click at [577, 586] on icon "button" at bounding box center [575, 587] width 34 height 34
click at [573, 592] on icon "button" at bounding box center [575, 587] width 34 height 34
click at [582, 579] on icon "button" at bounding box center [575, 587] width 34 height 34
click at [576, 583] on icon "button" at bounding box center [575, 587] width 34 height 34
click at [584, 575] on icon "button" at bounding box center [575, 587] width 34 height 34
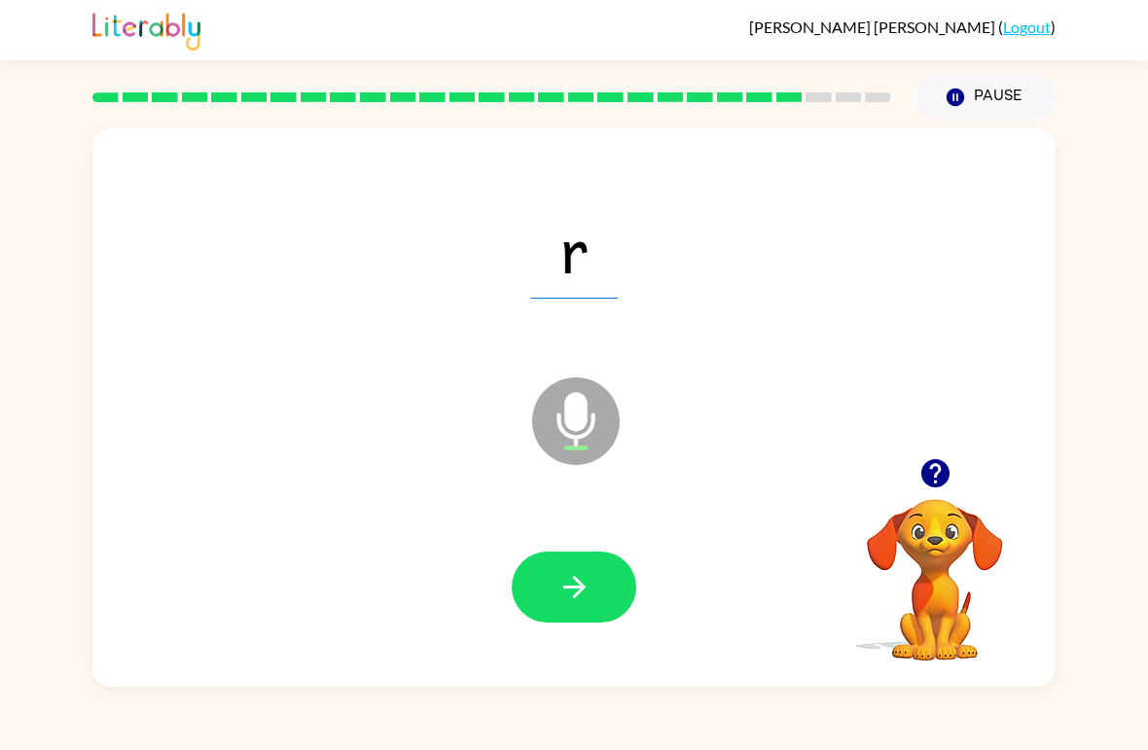
click at [581, 577] on icon "button" at bounding box center [575, 587] width 34 height 34
click at [574, 582] on icon "button" at bounding box center [575, 587] width 34 height 34
click at [591, 580] on icon "button" at bounding box center [575, 587] width 34 height 34
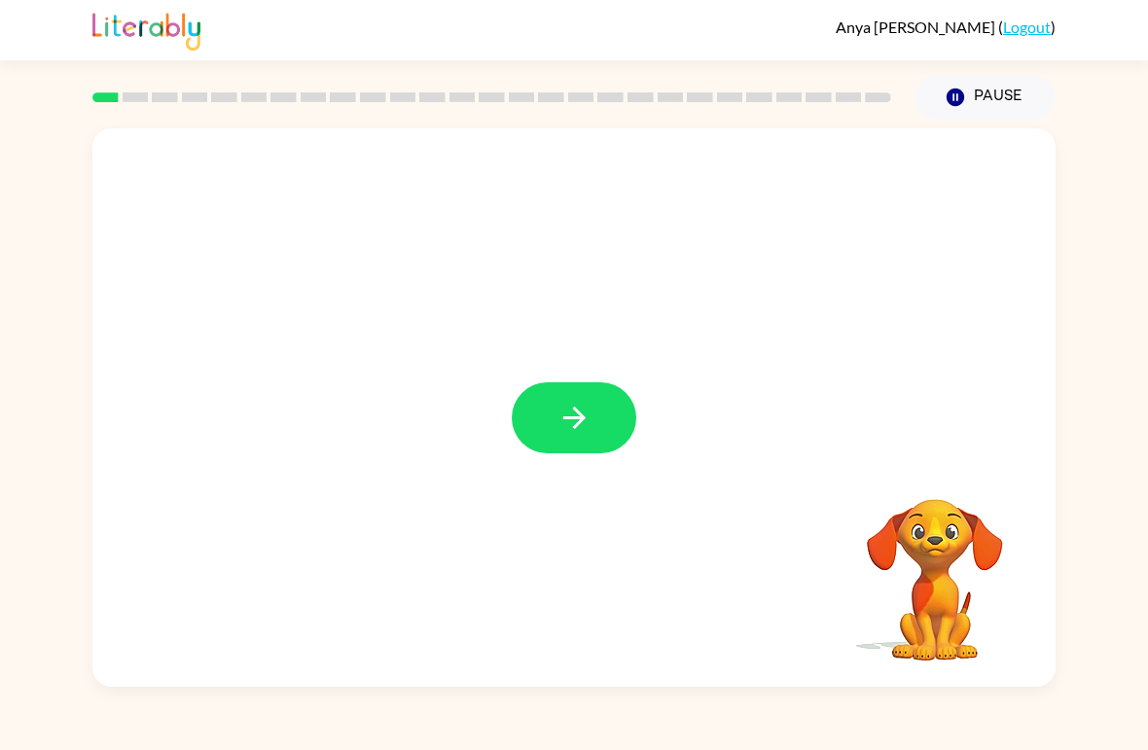
click at [583, 424] on icon "button" at bounding box center [575, 418] width 34 height 34
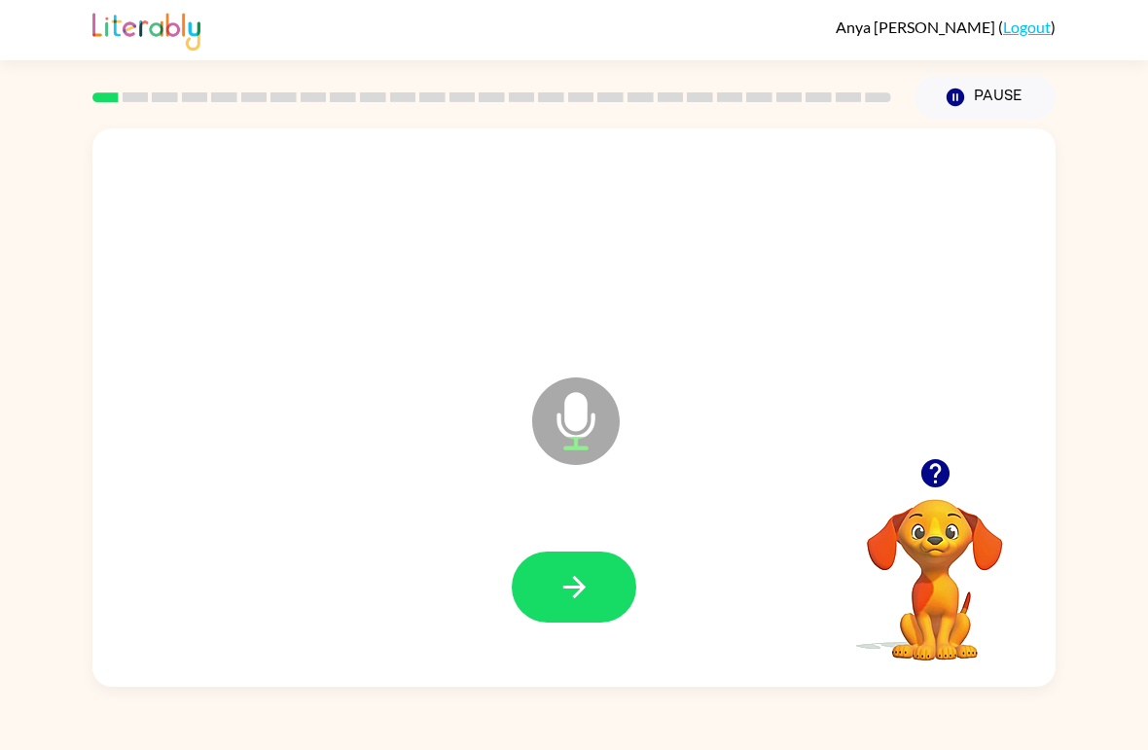
click at [584, 577] on icon "button" at bounding box center [575, 587] width 34 height 34
click at [564, 581] on icon "button" at bounding box center [575, 587] width 34 height 34
click at [574, 581] on icon "button" at bounding box center [575, 587] width 34 height 34
click at [595, 575] on button "button" at bounding box center [574, 587] width 125 height 71
click at [591, 583] on icon "button" at bounding box center [575, 587] width 34 height 34
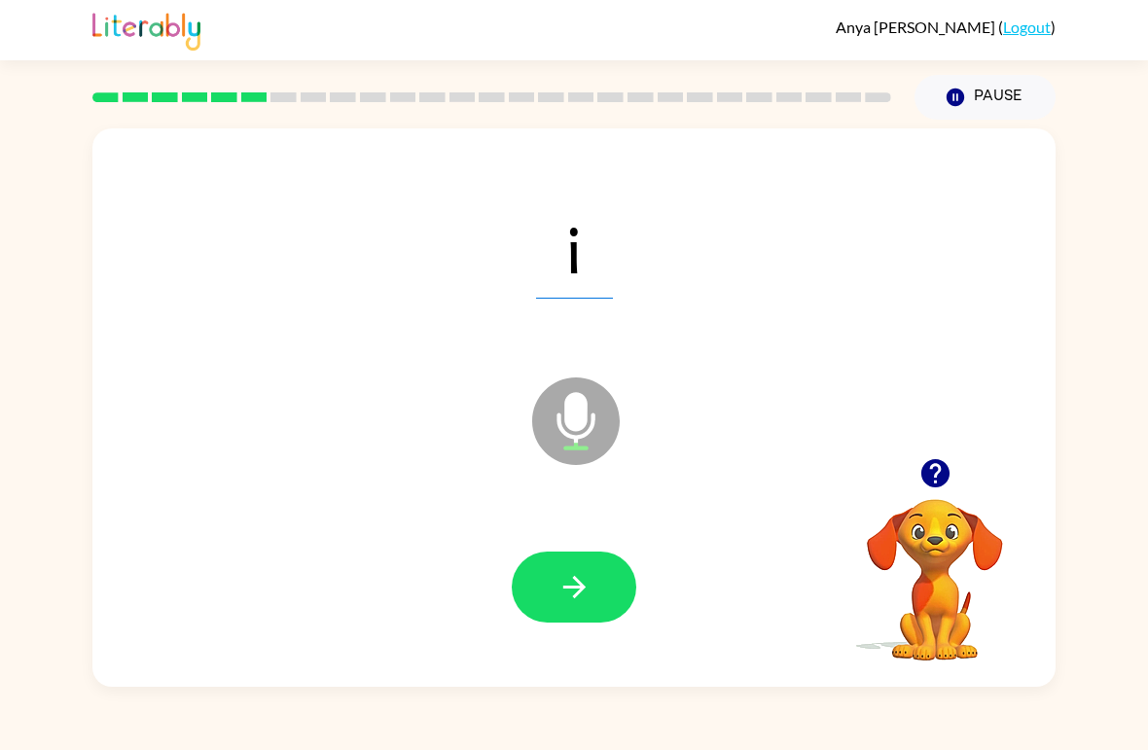
click at [582, 569] on button "button" at bounding box center [574, 587] width 125 height 71
click at [571, 589] on icon "button" at bounding box center [573, 587] width 22 height 22
click at [565, 591] on icon "button" at bounding box center [575, 587] width 34 height 34
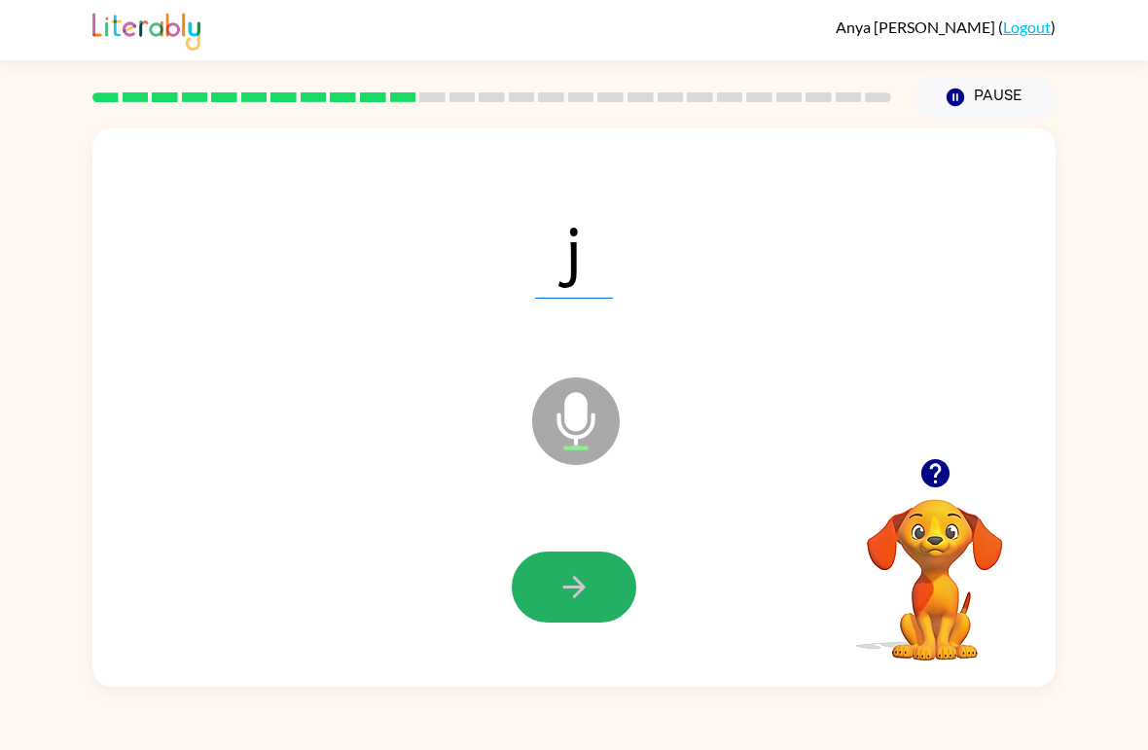
click at [572, 585] on icon "button" at bounding box center [575, 587] width 34 height 34
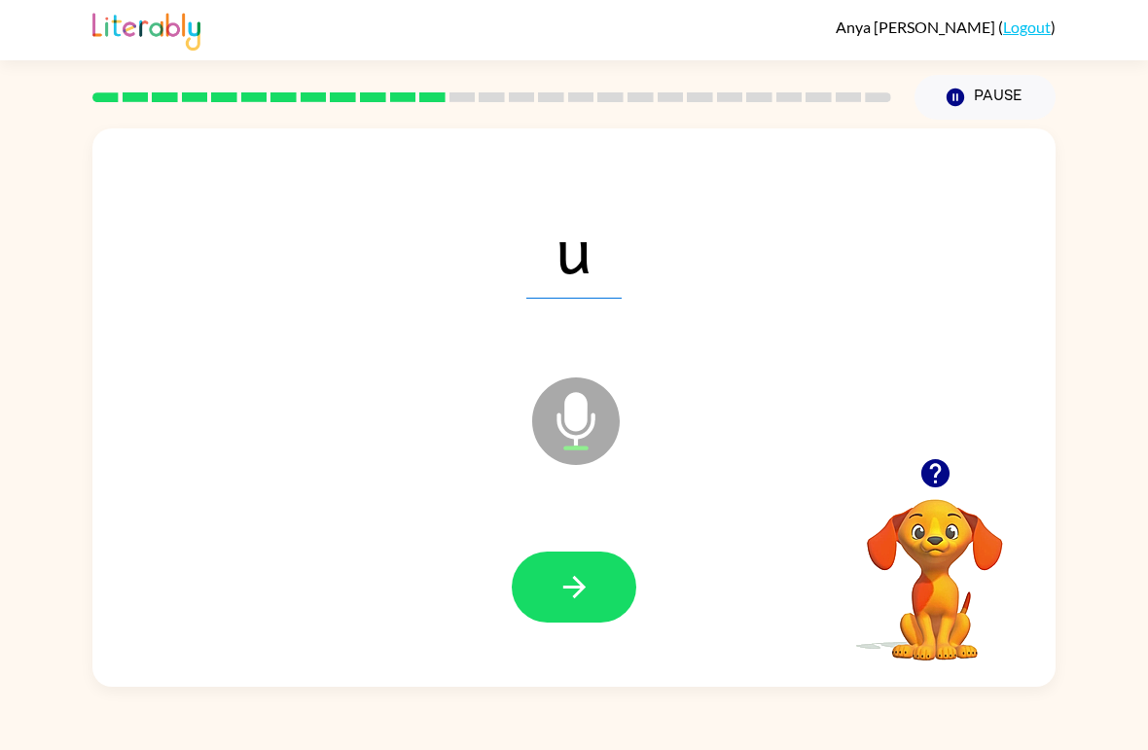
click at [589, 579] on icon "button" at bounding box center [575, 587] width 34 height 34
click at [584, 577] on icon "button" at bounding box center [575, 587] width 34 height 34
click at [596, 577] on button "button" at bounding box center [574, 587] width 125 height 71
click at [584, 569] on button "button" at bounding box center [574, 587] width 125 height 71
click at [588, 585] on icon "button" at bounding box center [575, 587] width 34 height 34
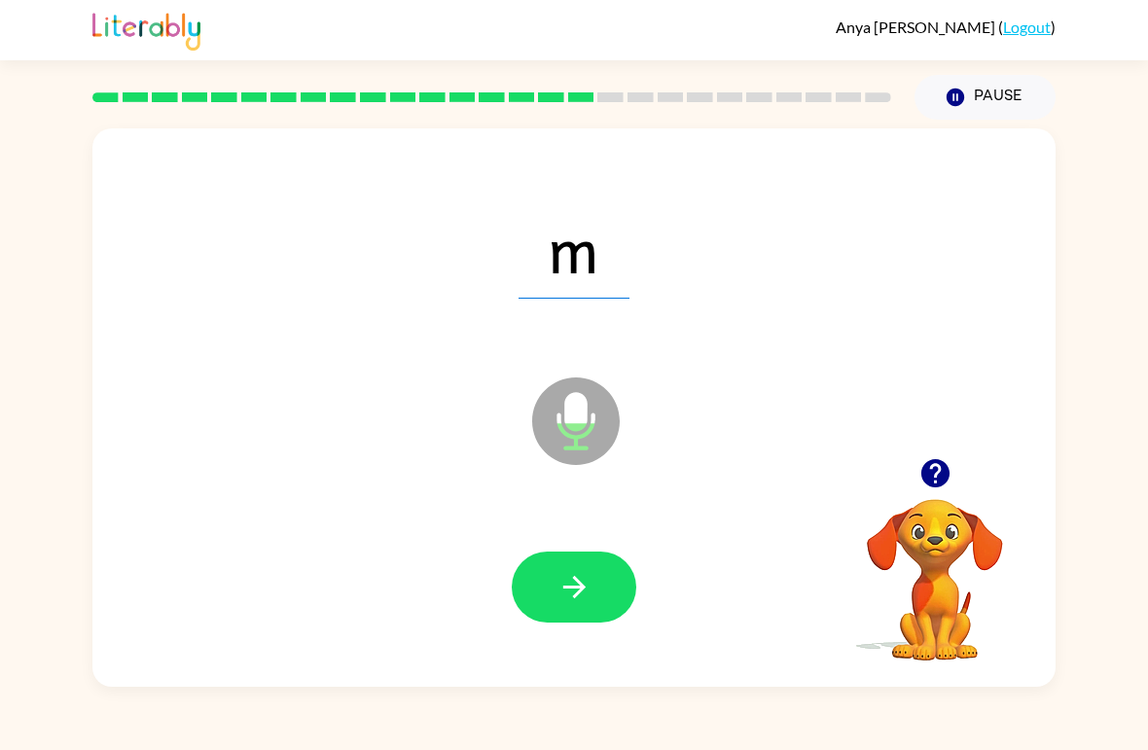
click at [569, 574] on icon "button" at bounding box center [575, 587] width 34 height 34
click at [579, 579] on icon "button" at bounding box center [575, 587] width 34 height 34
click at [575, 595] on icon "button" at bounding box center [575, 587] width 34 height 34
click at [581, 581] on icon "button" at bounding box center [575, 587] width 34 height 34
click at [579, 583] on icon "button" at bounding box center [573, 587] width 22 height 22
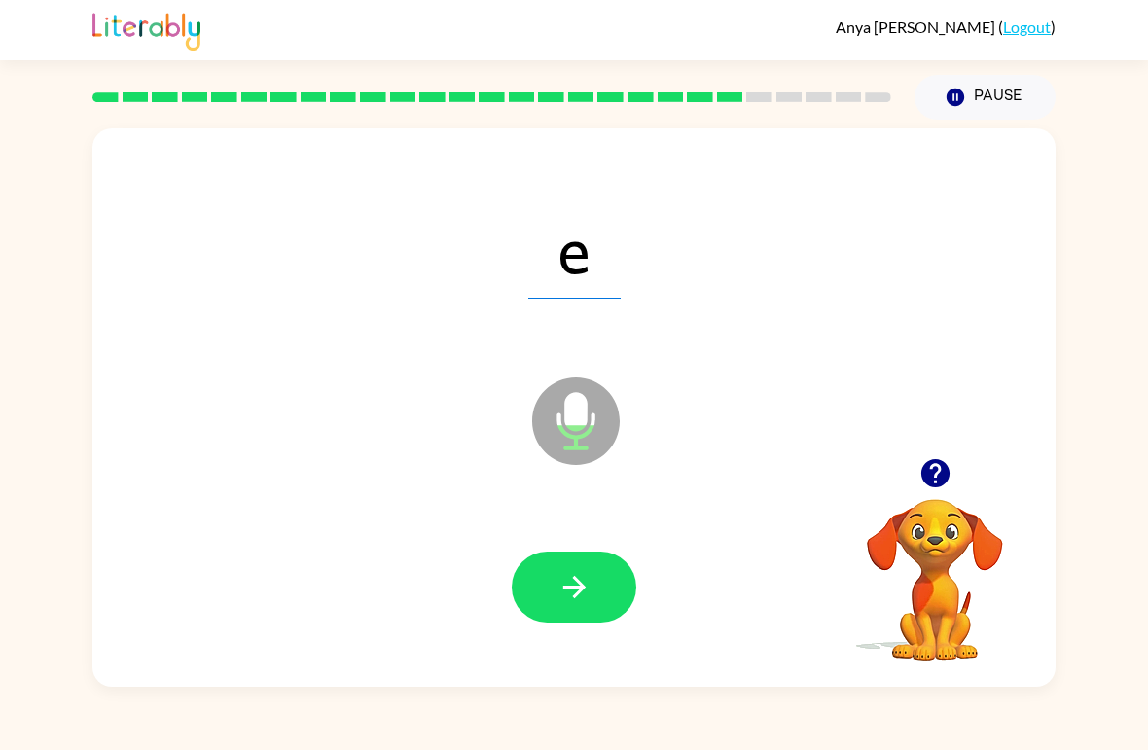
click at [581, 589] on icon "button" at bounding box center [573, 587] width 22 height 22
click at [584, 584] on icon "button" at bounding box center [575, 587] width 34 height 34
click at [582, 573] on icon "button" at bounding box center [575, 587] width 34 height 34
click at [581, 589] on icon "button" at bounding box center [573, 587] width 22 height 22
click at [566, 576] on icon "button" at bounding box center [575, 587] width 34 height 34
